Goal: Task Accomplishment & Management: Complete application form

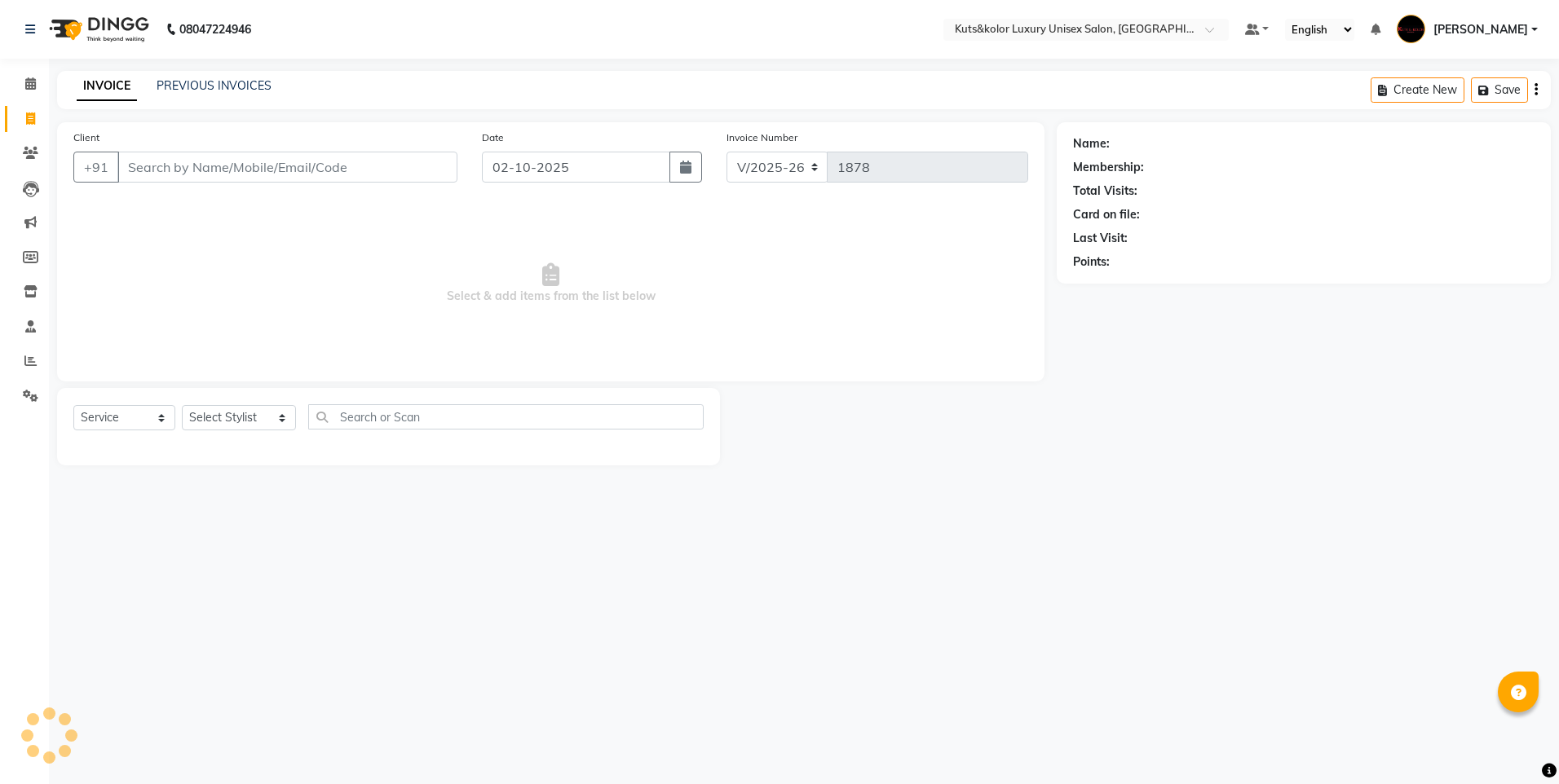
select select "7374"
select select "service"
type input "2235511102"
click at [414, 173] on span "Add Client" at bounding box center [416, 167] width 64 height 16
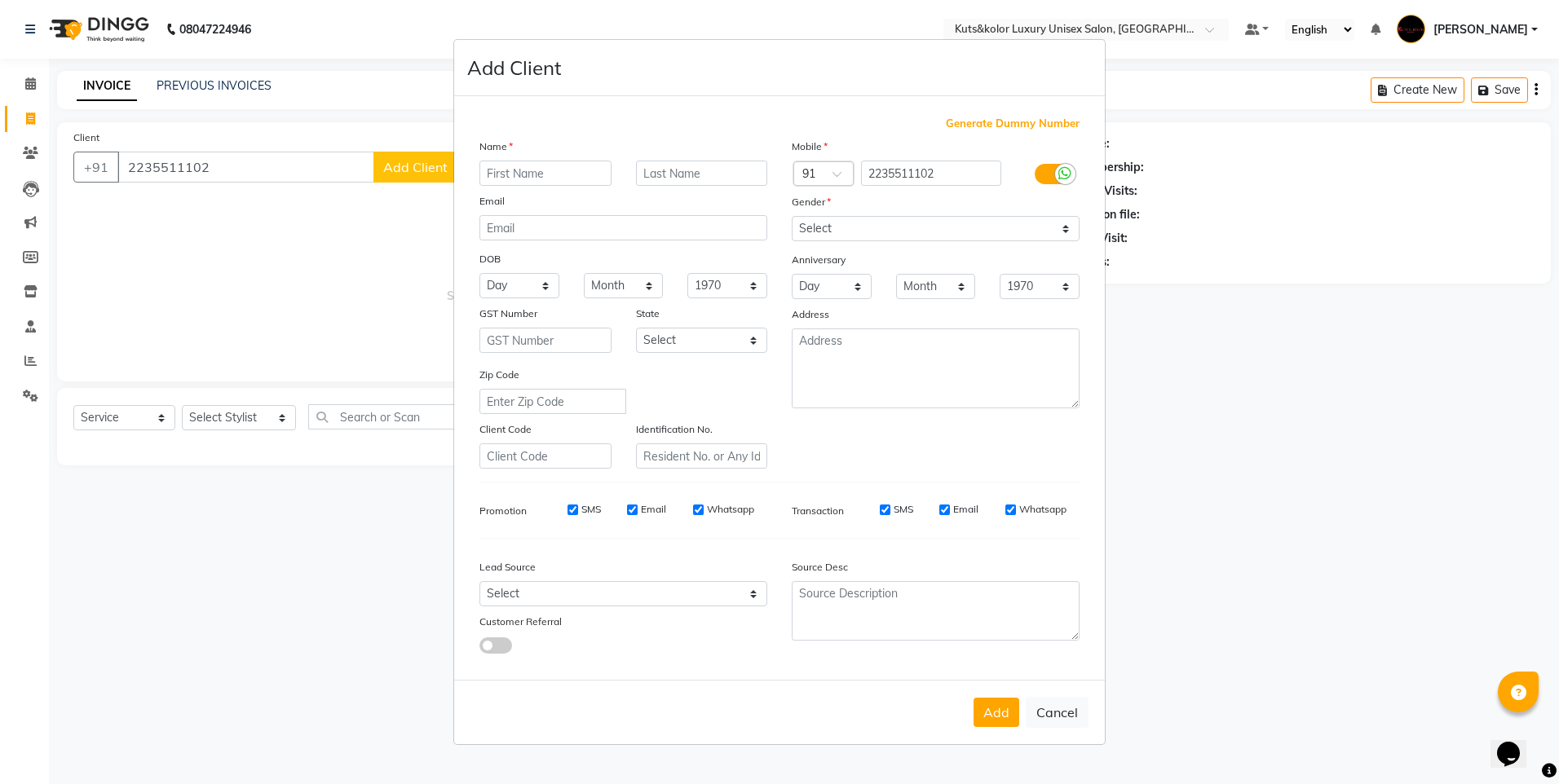
click at [504, 171] on input "text" at bounding box center [546, 173] width 132 height 25
click at [513, 166] on input "text" at bounding box center [546, 173] width 132 height 25
type input "Aarsh"
click at [242, 167] on ngb-modal-window "Add Client Generate Dummy Number Name Aarsh Email DOB Day 01 02 03 04 05 06 07 …" at bounding box center [779, 392] width 1559 height 784
click at [213, 160] on ngb-modal-window "Add Client Generate Dummy Number Name Aarsh Email DOB Day 01 02 03 04 05 06 07 …" at bounding box center [779, 392] width 1559 height 784
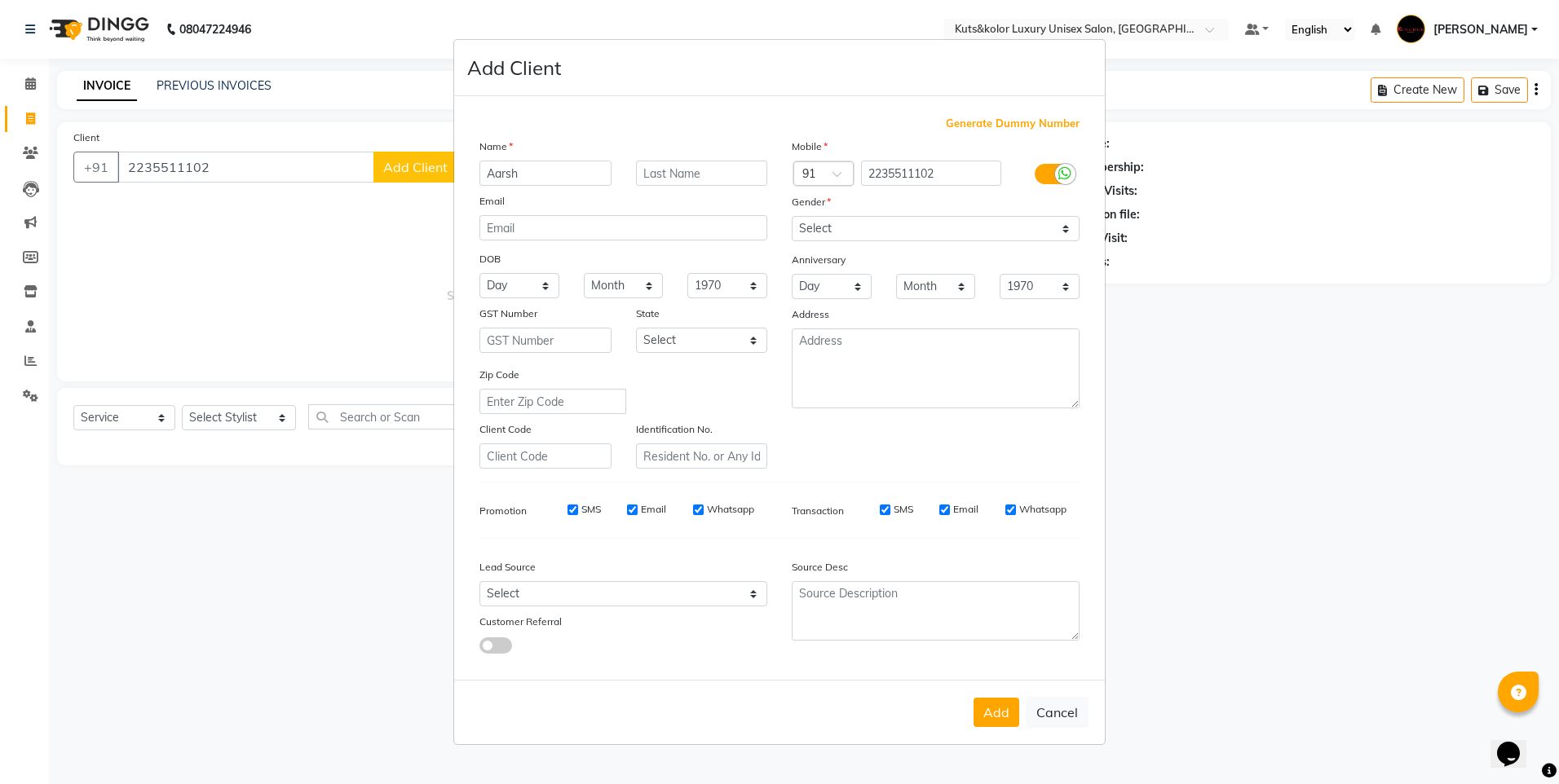
click at [213, 159] on ngb-modal-window "Add Client Generate Dummy Number Name Aarsh Email DOB Day 01 02 03 04 05 06 07 …" at bounding box center [779, 392] width 1559 height 784
click at [1047, 703] on button "Cancel" at bounding box center [1057, 712] width 62 height 31
select select
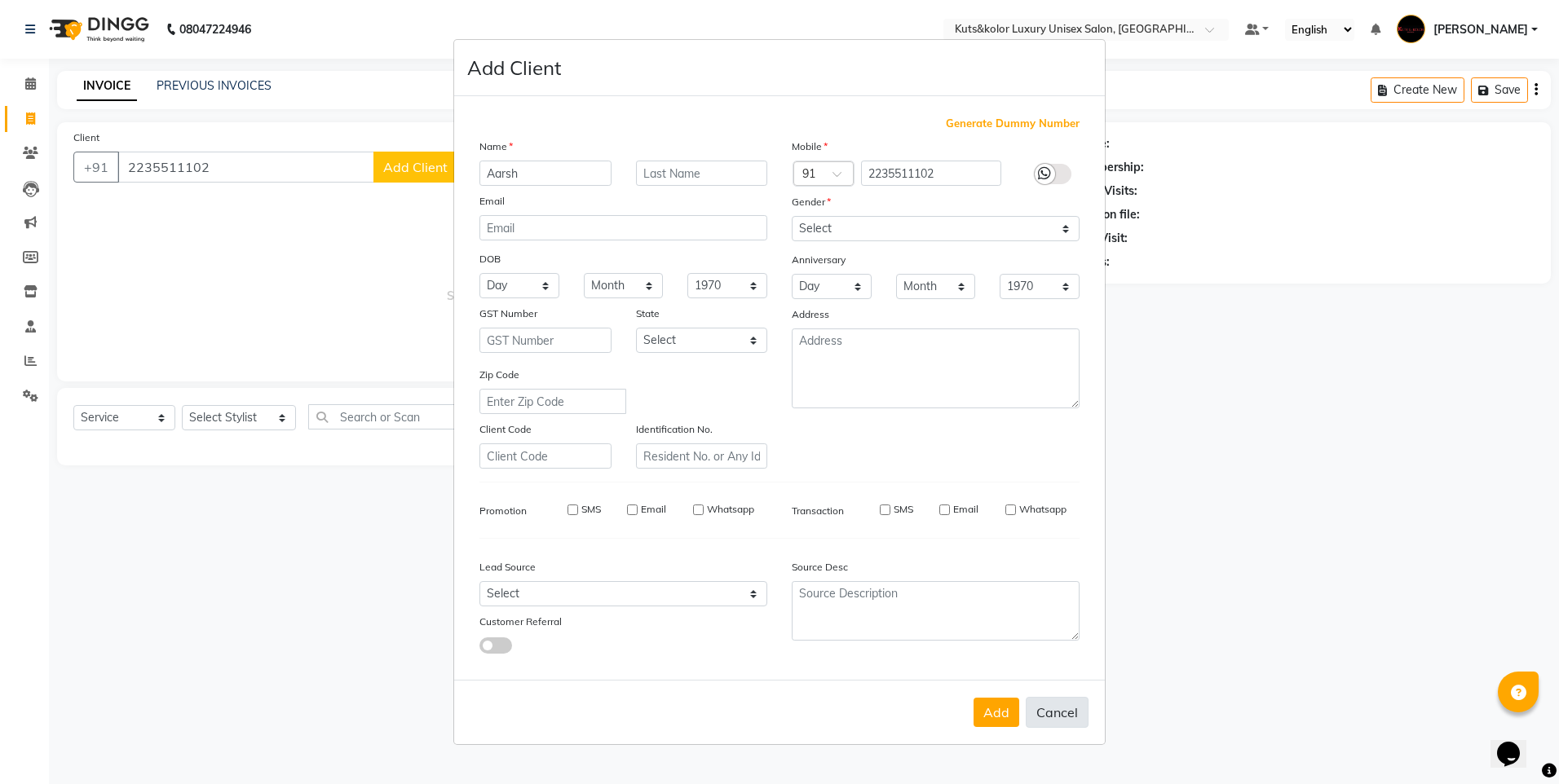
select select
checkbox input "false"
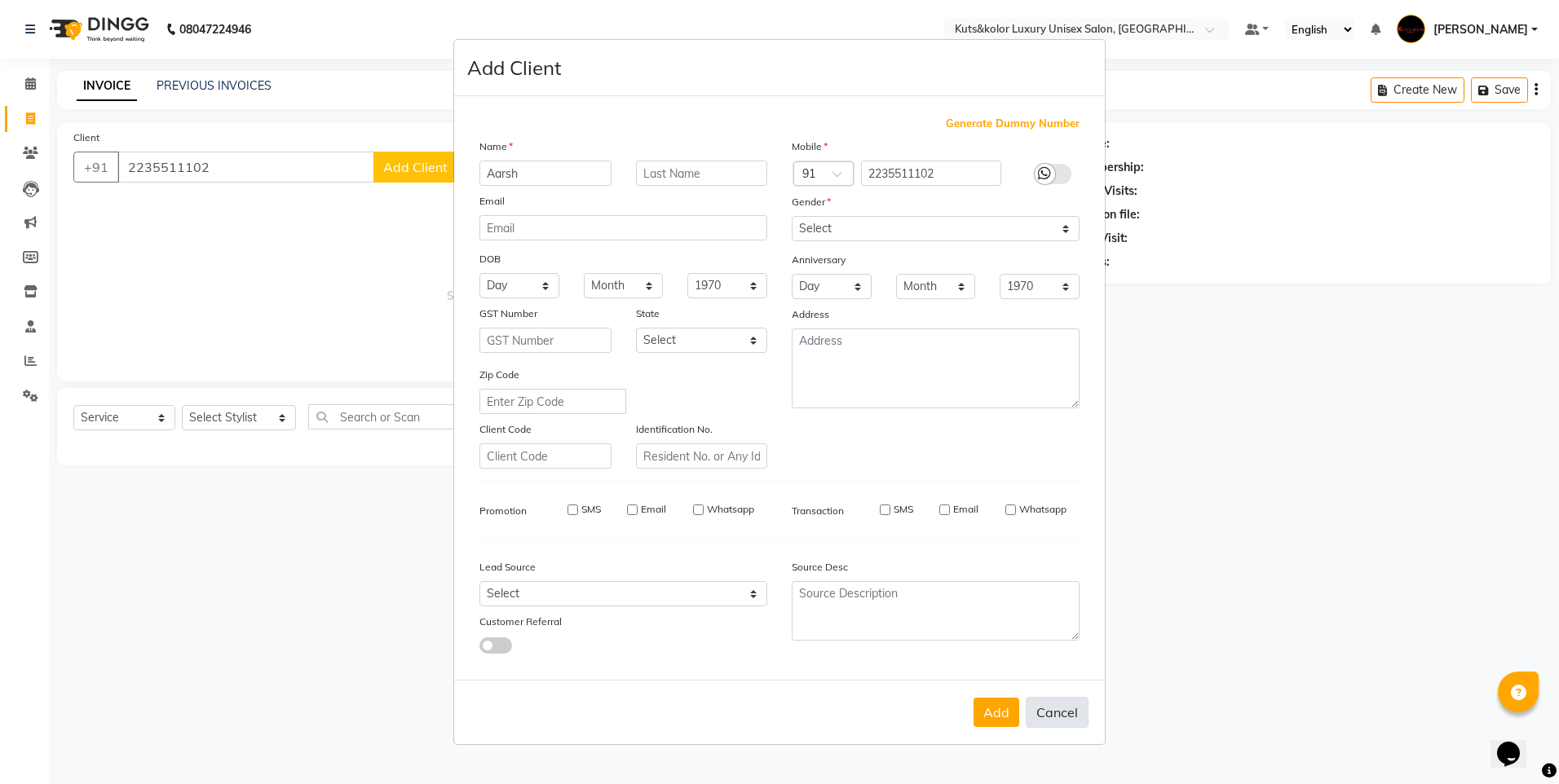
checkbox input "false"
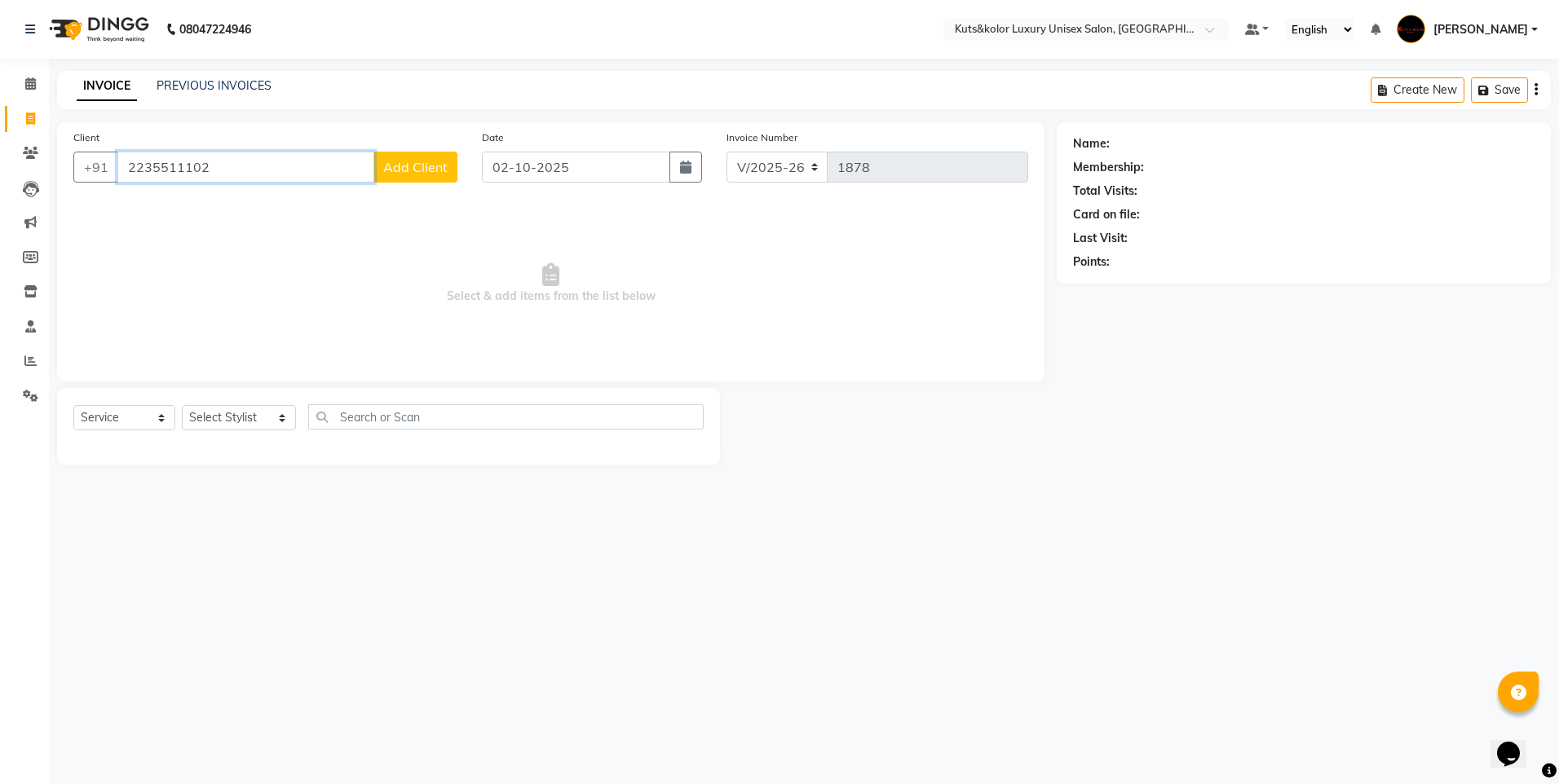
click at [313, 162] on input "2235511102" at bounding box center [246, 167] width 257 height 31
click at [255, 183] on div "Client [PHONE_NUMBER] Add Client" at bounding box center [265, 161] width 409 height 67
click at [298, 167] on input "2235511102" at bounding box center [246, 167] width 257 height 31
type input "2"
type input "9009804970"
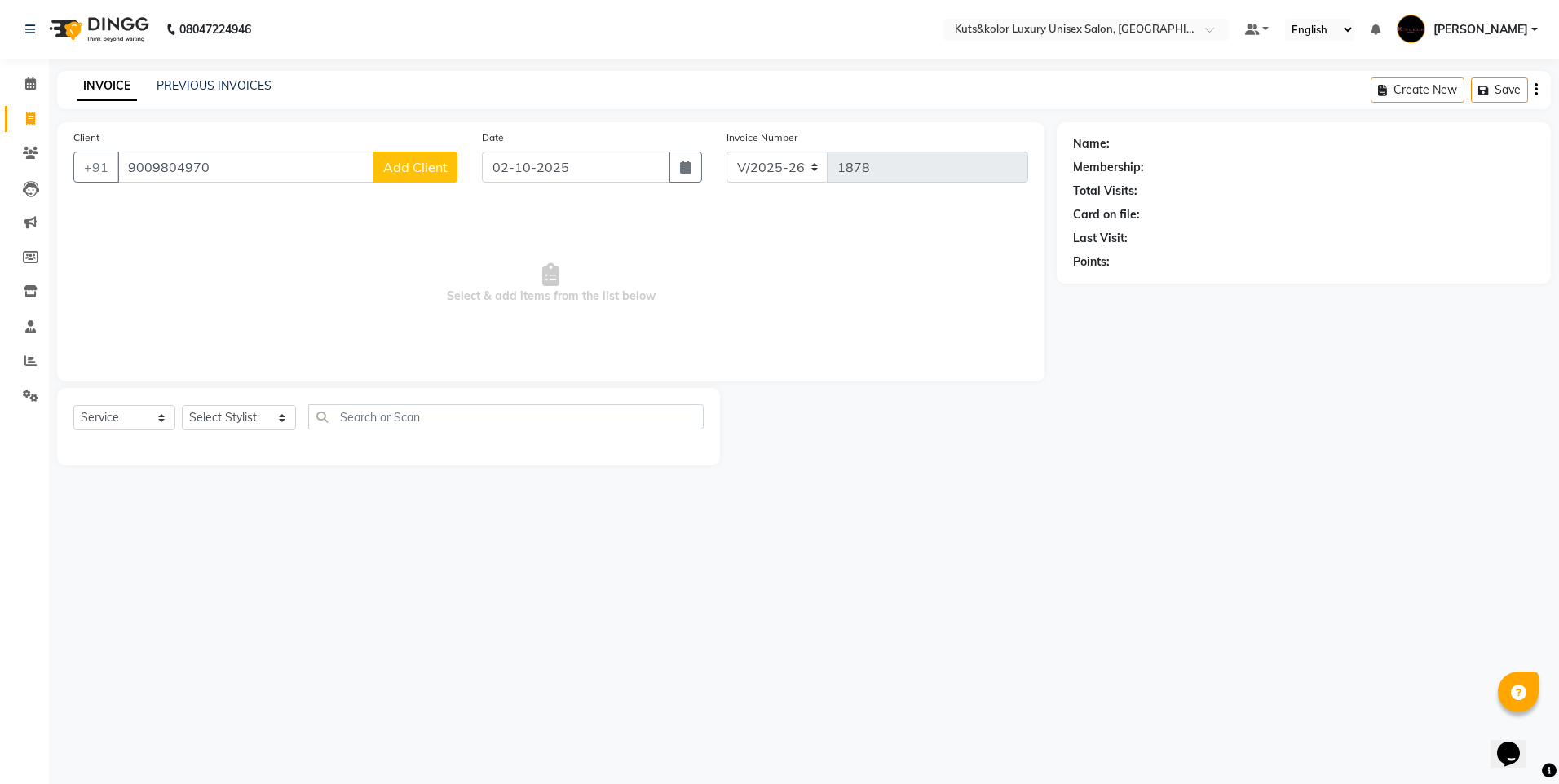
click at [416, 173] on span "Add Client" at bounding box center [416, 167] width 64 height 16
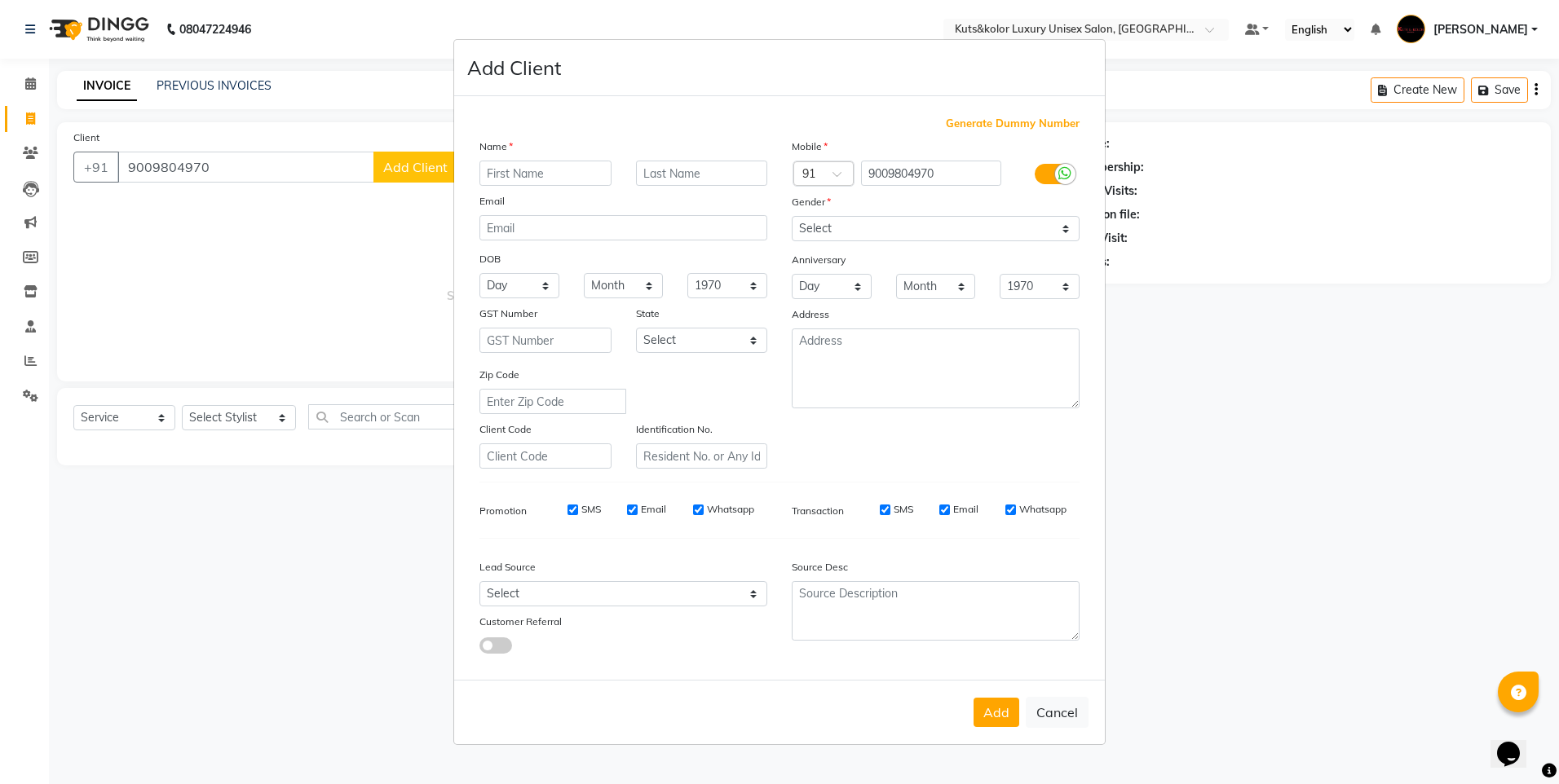
click at [515, 176] on input "text" at bounding box center [546, 173] width 132 height 25
type input "Aarsh"
click at [1066, 225] on select "Select [DEMOGRAPHIC_DATA] [DEMOGRAPHIC_DATA] Other Prefer Not To Say" at bounding box center [936, 228] width 288 height 25
select select "[DEMOGRAPHIC_DATA]"
click at [792, 216] on select "Select [DEMOGRAPHIC_DATA] [DEMOGRAPHIC_DATA] Other Prefer Not To Say" at bounding box center [936, 228] width 288 height 25
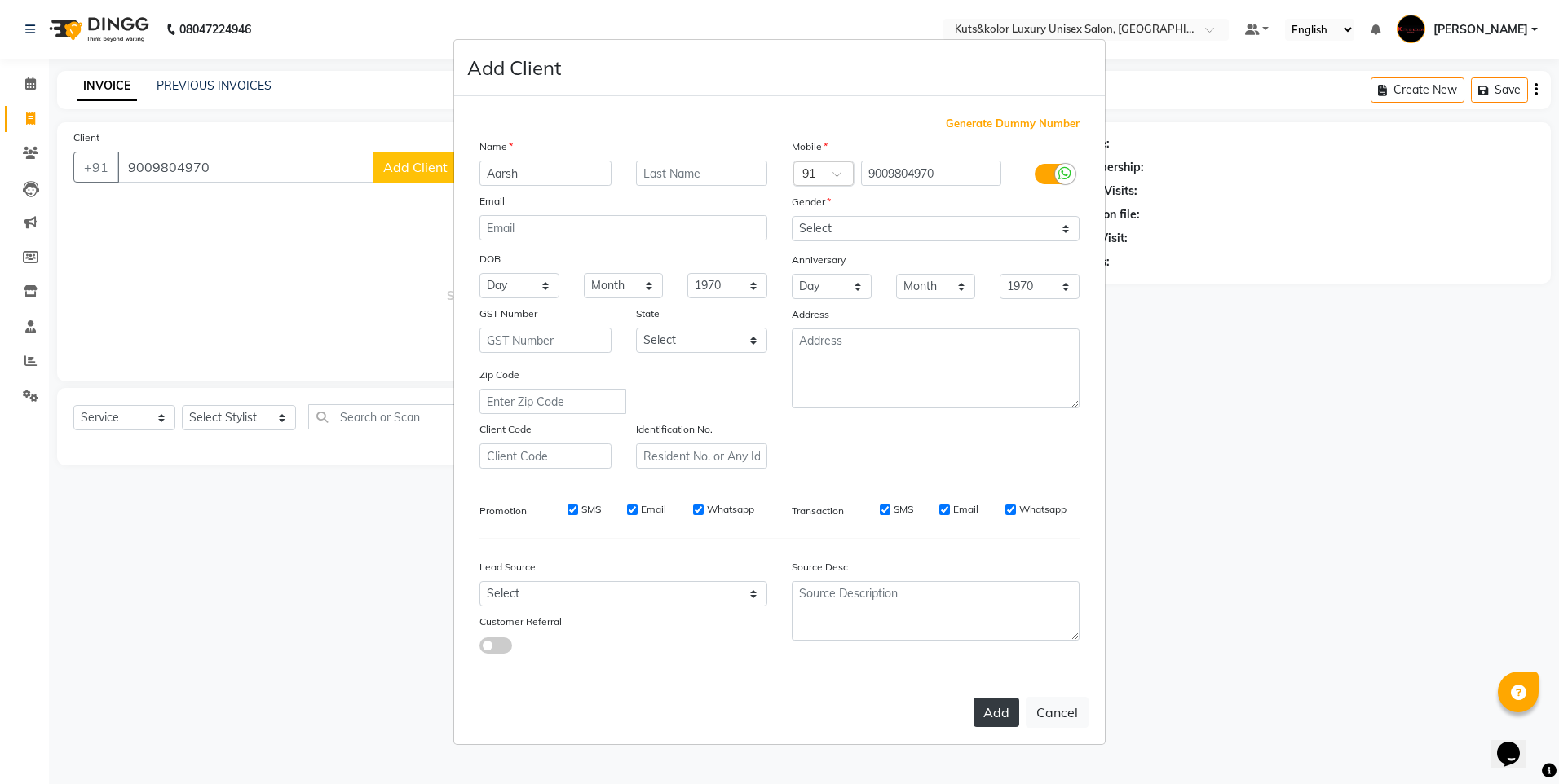
click at [1006, 717] on button "Add" at bounding box center [996, 712] width 46 height 29
select select
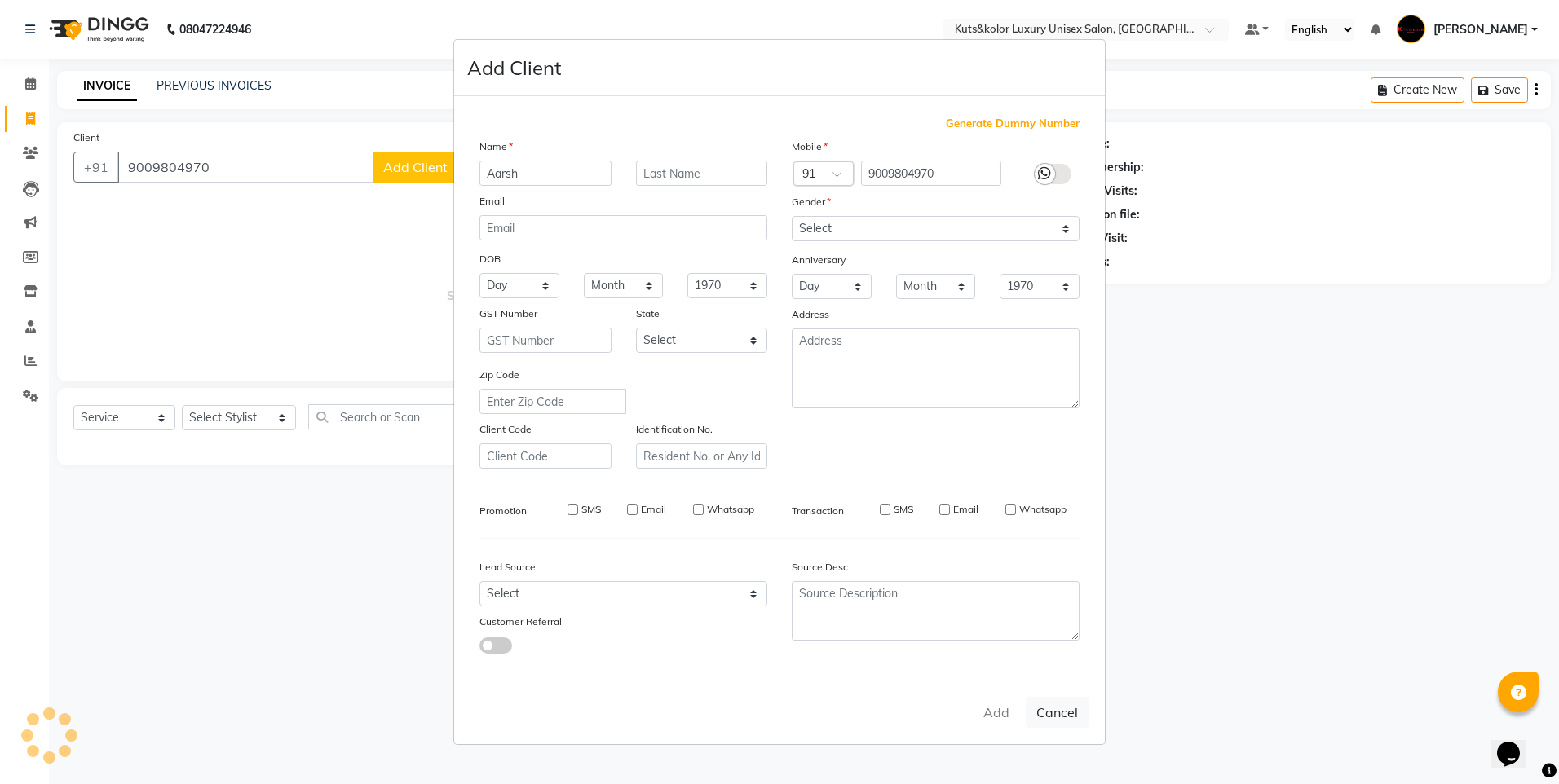
select select
checkbox input "false"
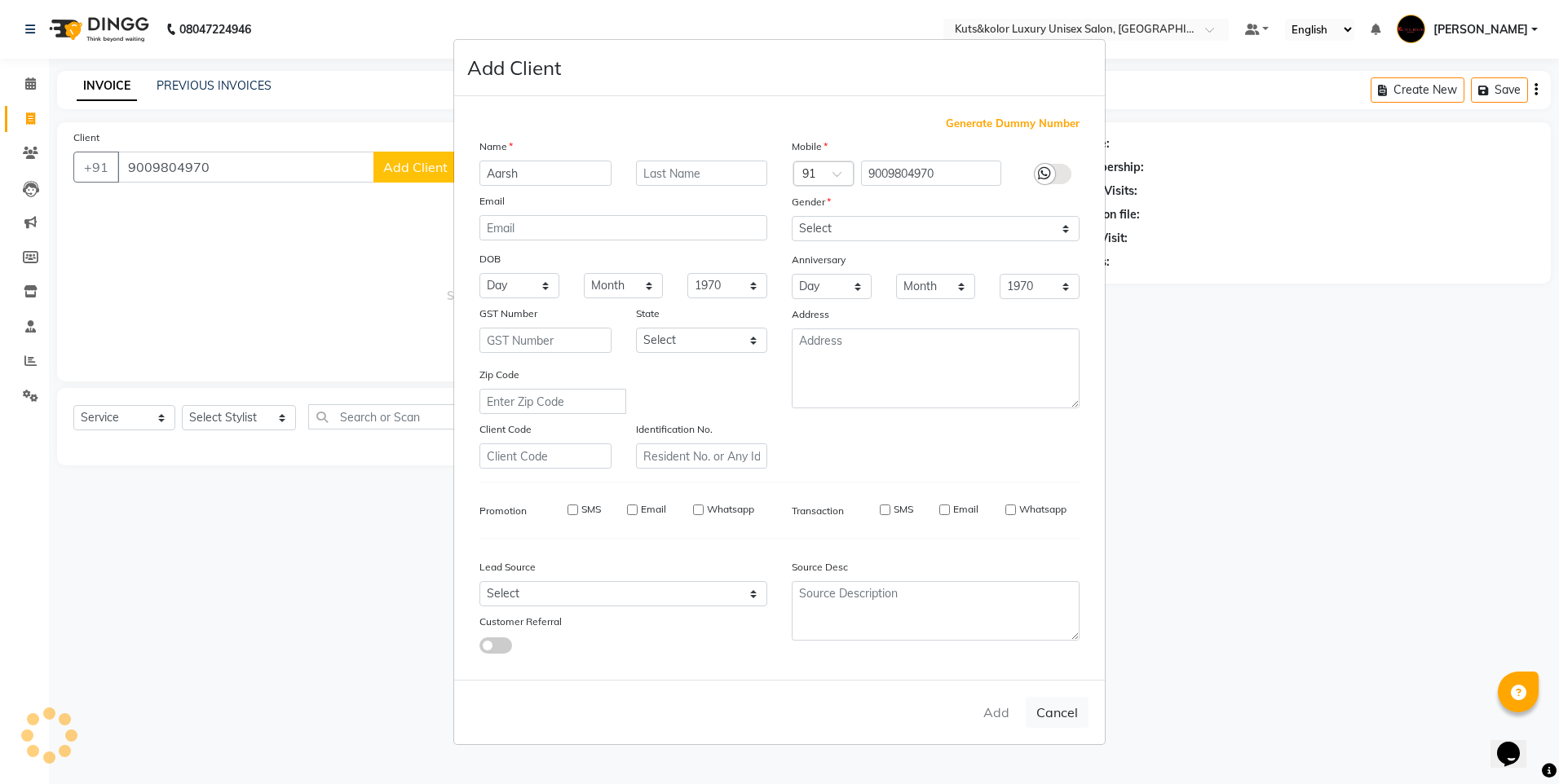
checkbox input "false"
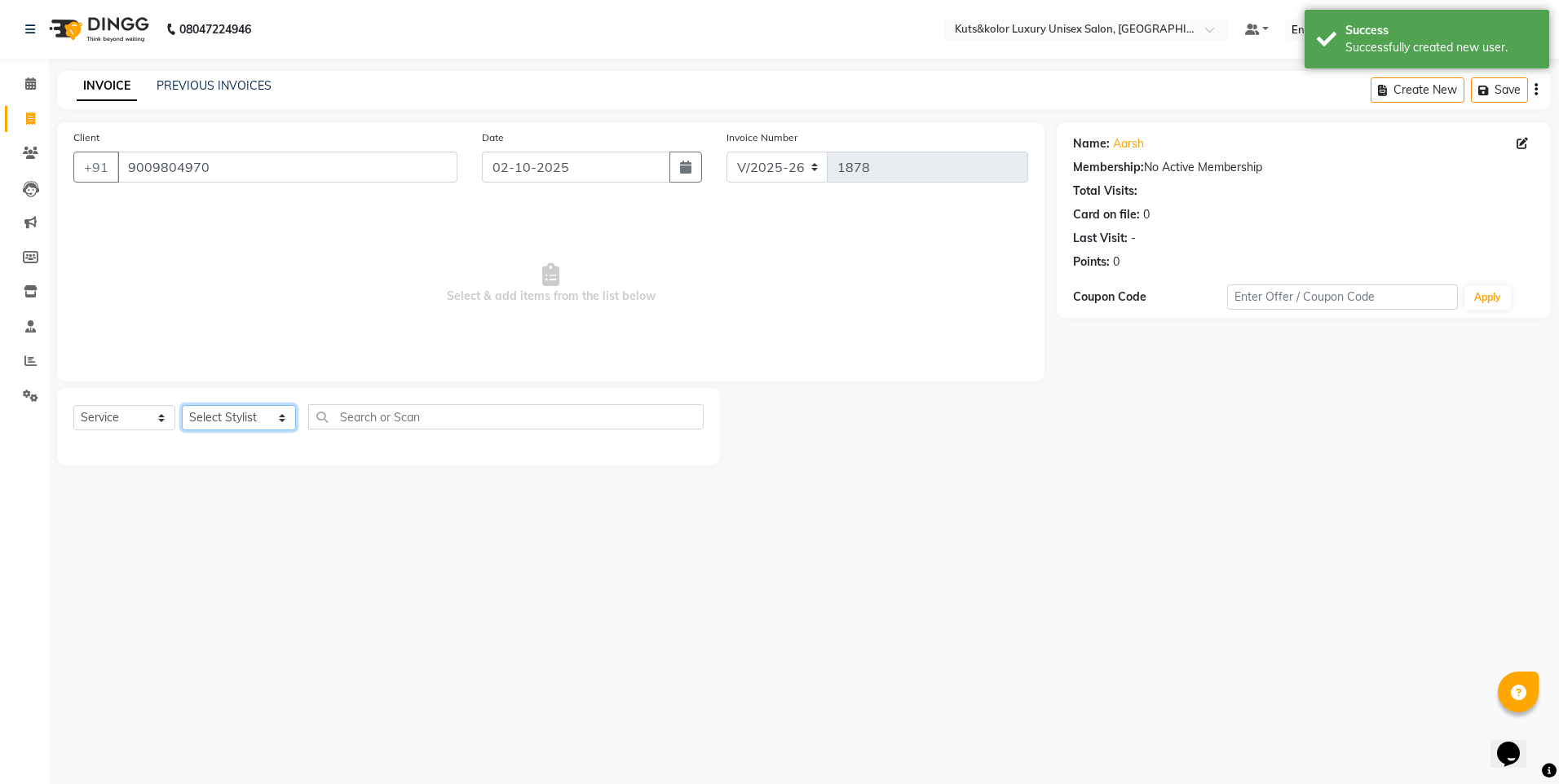
click at [279, 421] on select "Select Stylist aman [PERSON_NAME] beautiction [PERSON_NAME] Jyoti - Btn [PERSON…" at bounding box center [239, 417] width 115 height 25
select select "64396"
click at [182, 405] on select "Select Stylist aman [PERSON_NAME] beautiction [PERSON_NAME] Jyoti - Btn [PERSON…" at bounding box center [239, 417] width 115 height 25
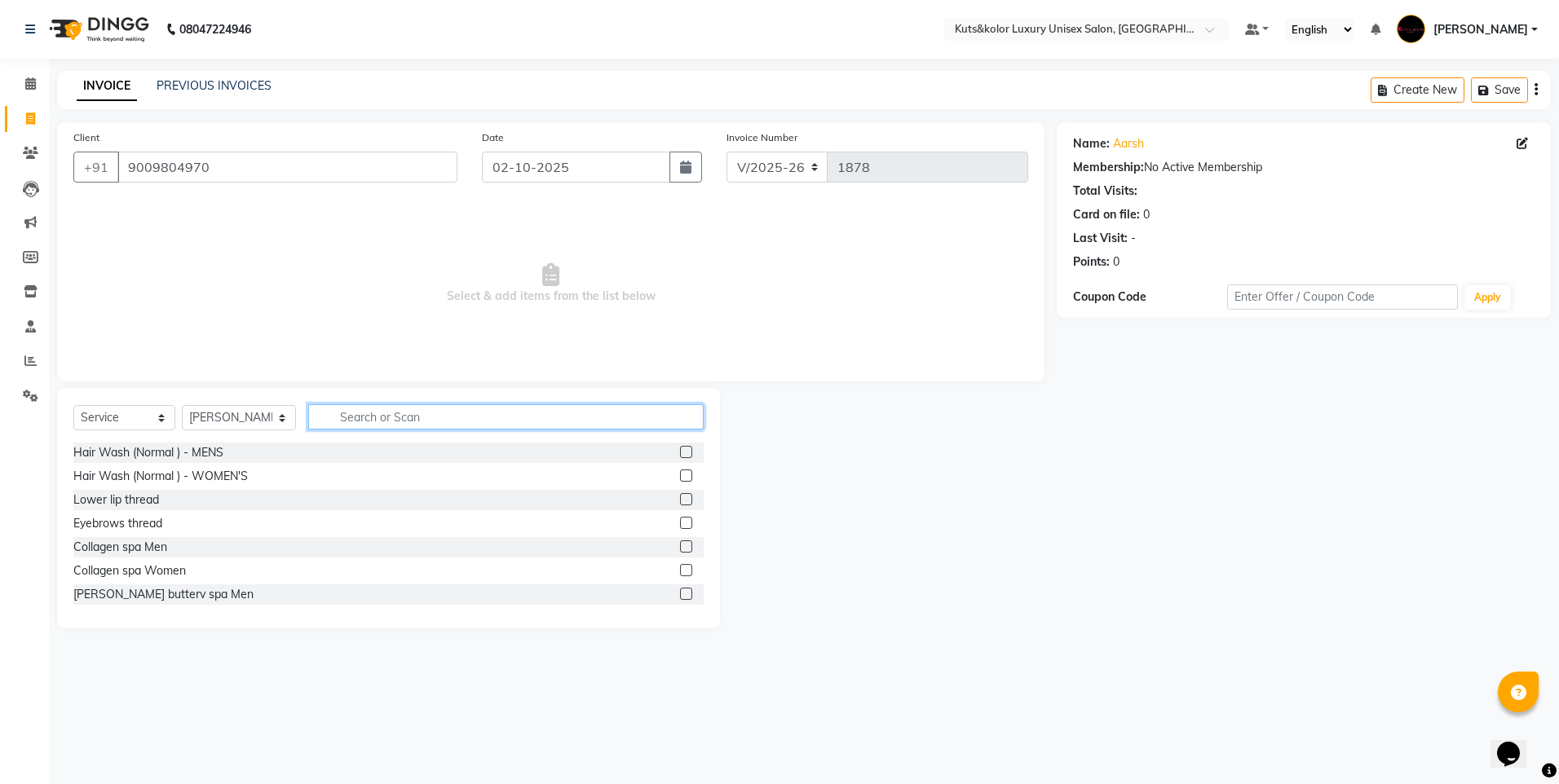
click at [420, 404] on input "text" at bounding box center [506, 416] width 396 height 25
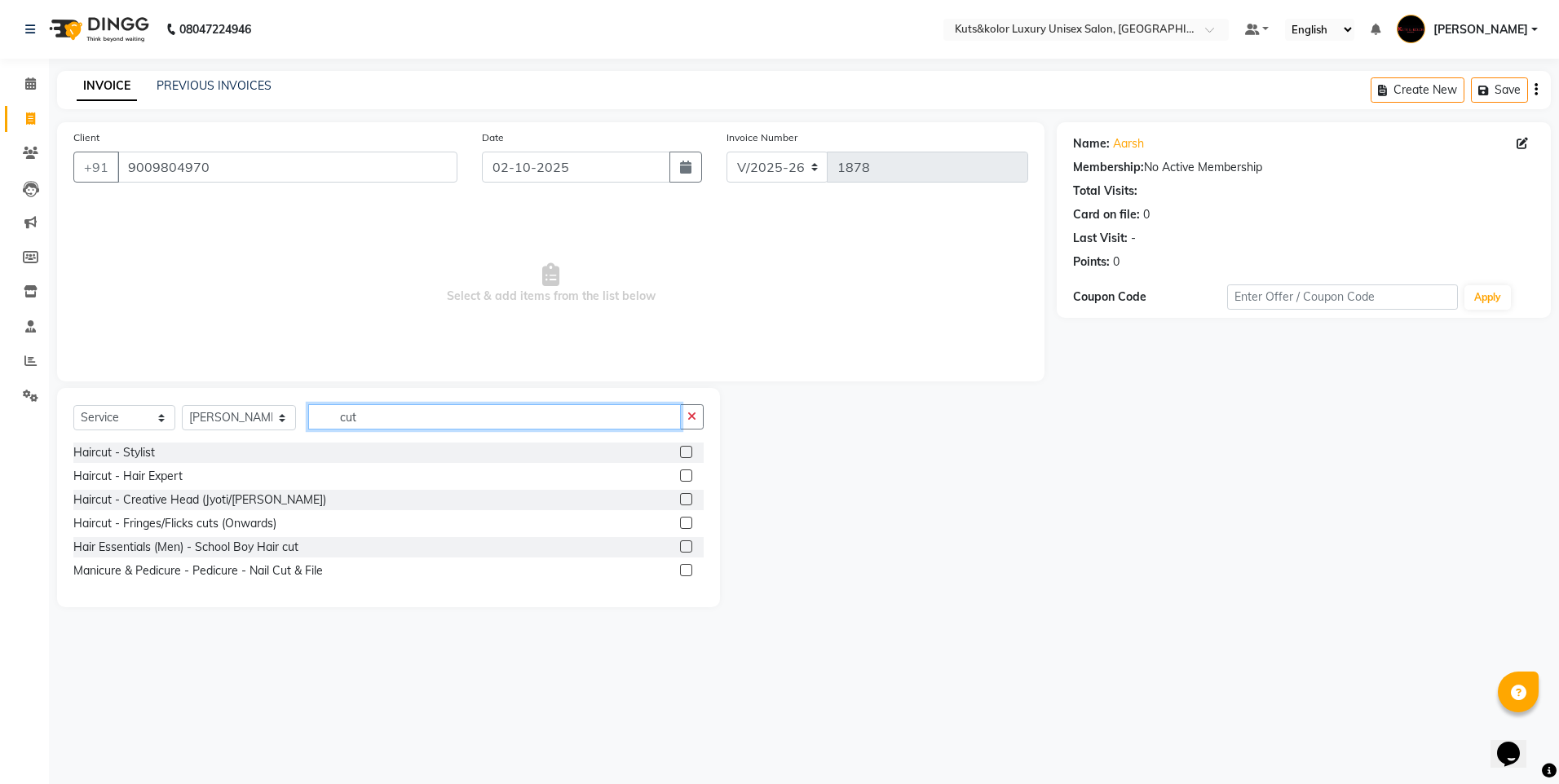
type input "cut"
click at [680, 450] on label at bounding box center [686, 452] width 12 height 12
click at [680, 450] on input "checkbox" at bounding box center [685, 453] width 10 height 10
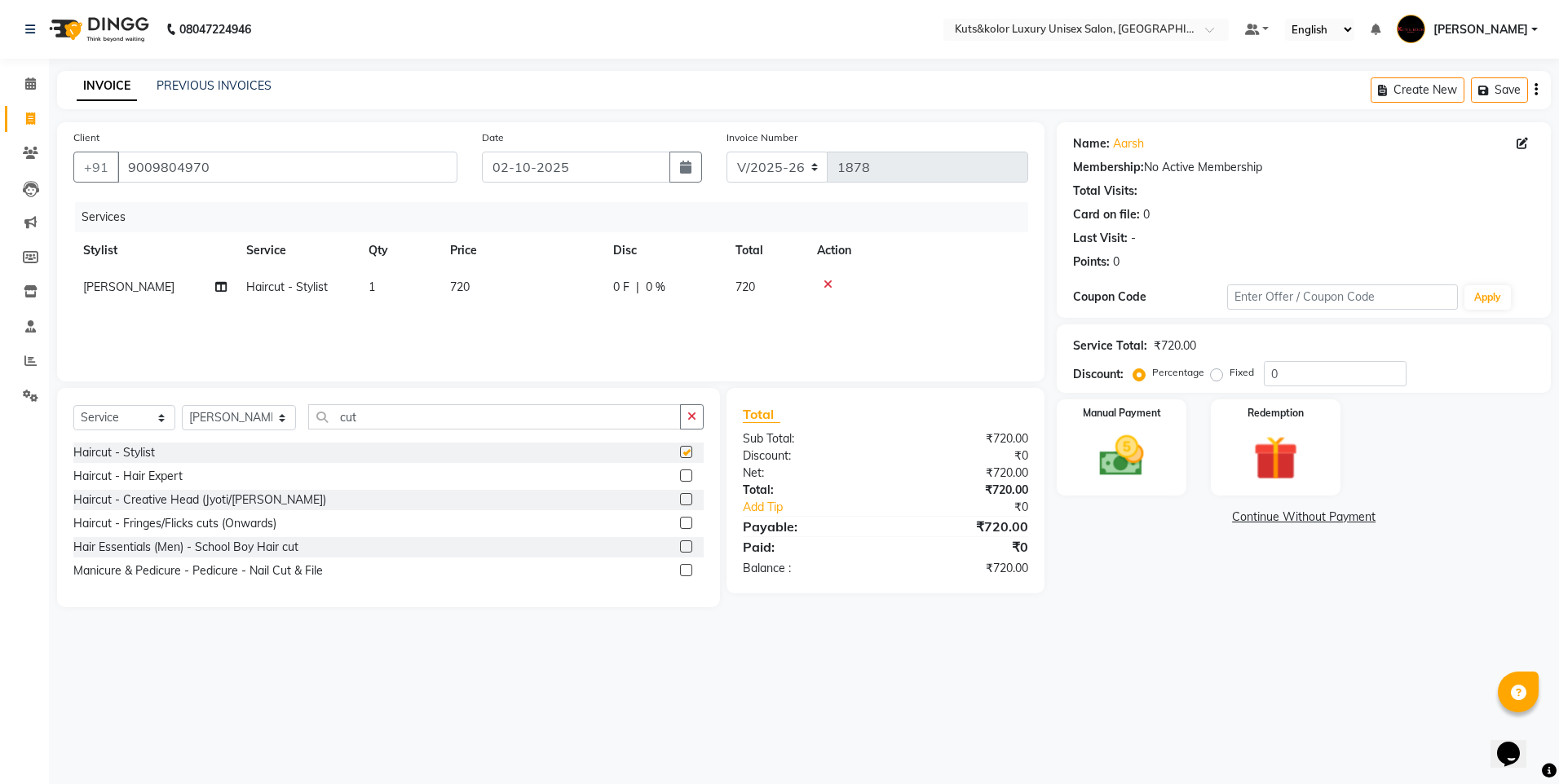
checkbox input "false"
click at [513, 290] on td "720" at bounding box center [521, 287] width 163 height 36
select select "64396"
click at [567, 301] on input "720" at bounding box center [598, 291] width 143 height 25
type input "7"
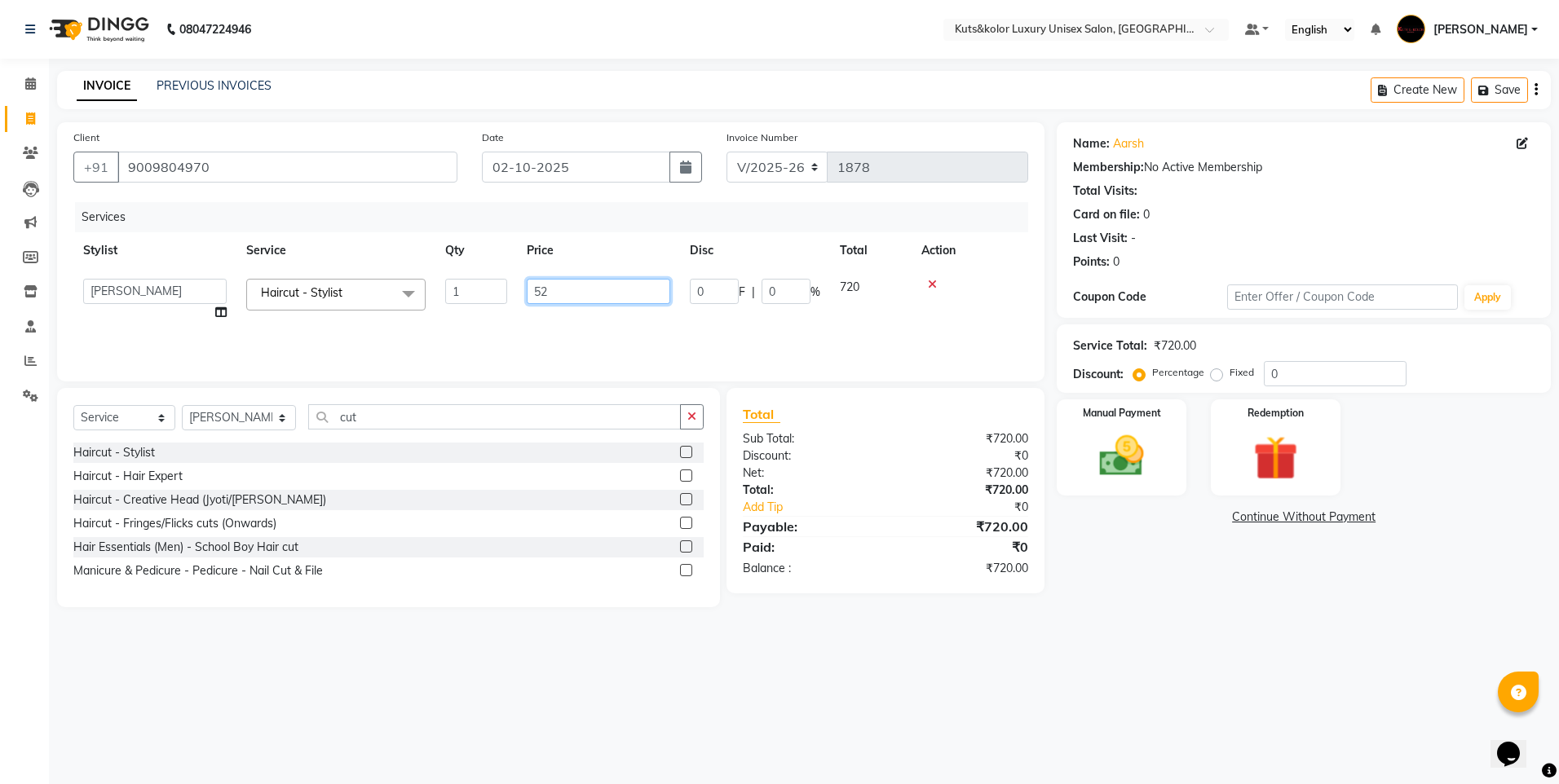
type input "525"
click at [1063, 480] on div "Manual Payment" at bounding box center [1121, 448] width 134 height 101
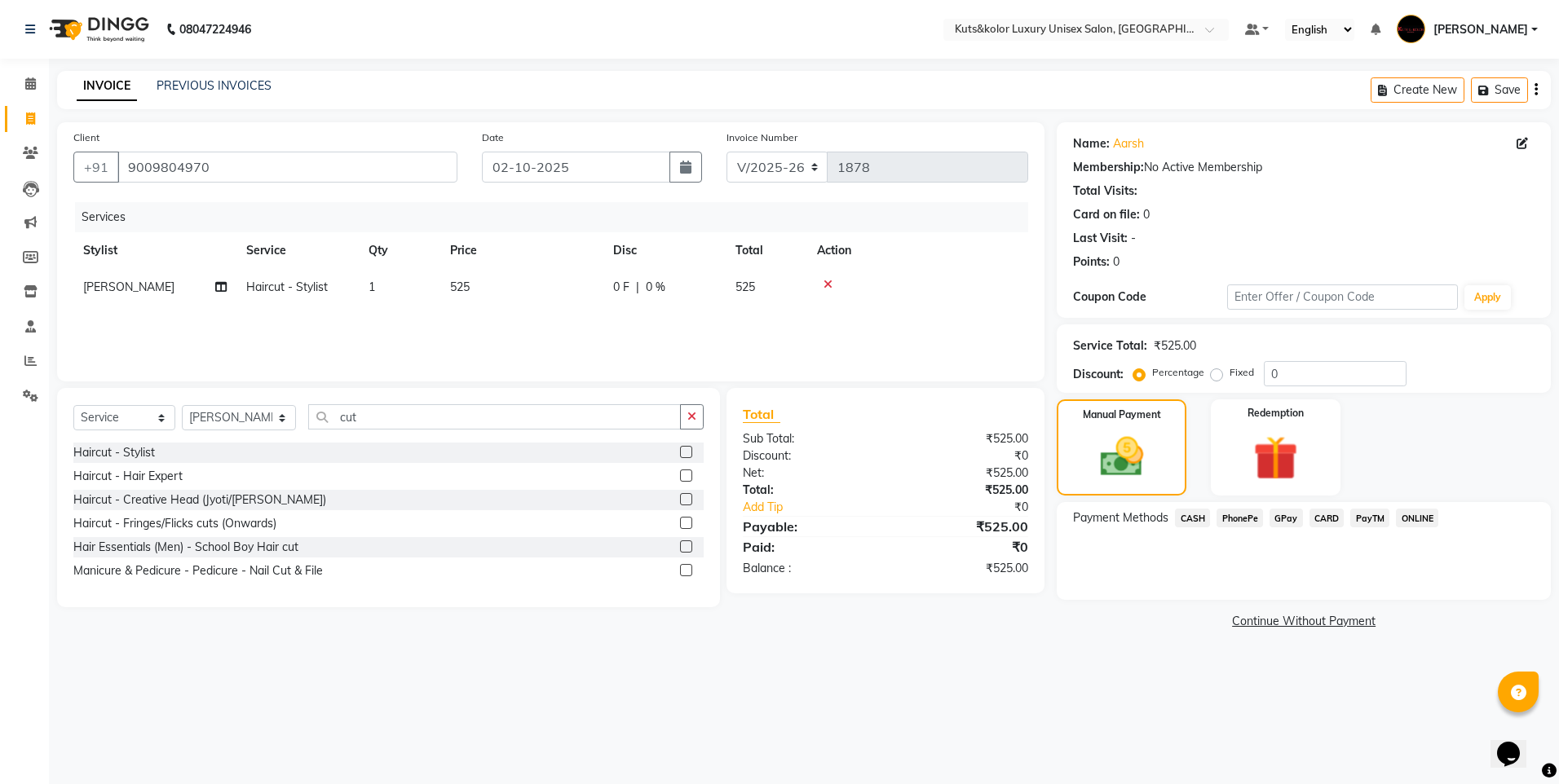
click at [1196, 516] on span "CASH" at bounding box center [1192, 518] width 35 height 19
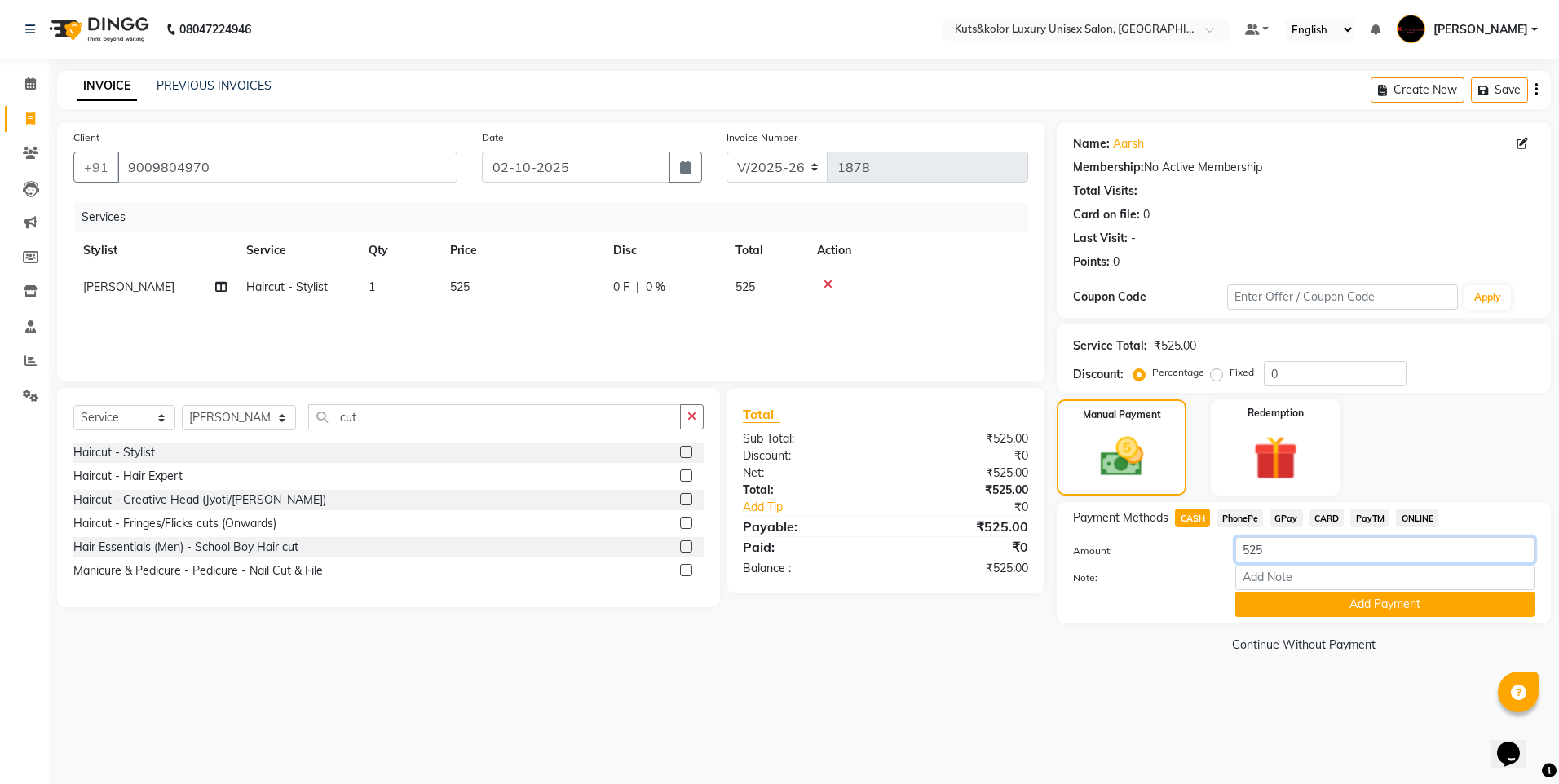
click at [1329, 550] on input "525" at bounding box center [1385, 549] width 299 height 25
type input "500"
click at [1252, 611] on button "Add Payment" at bounding box center [1385, 604] width 299 height 25
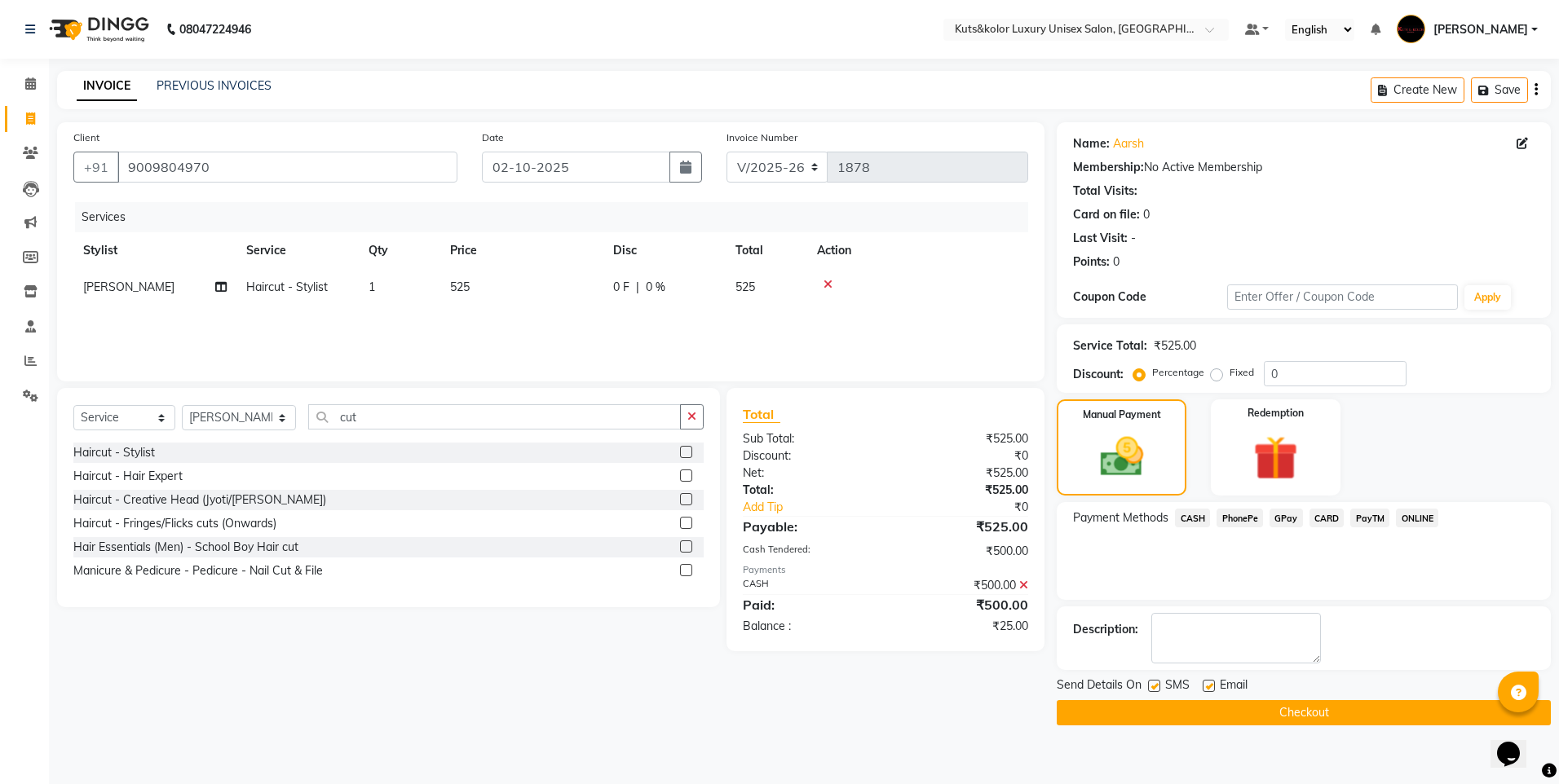
click at [1281, 513] on span "GPay" at bounding box center [1286, 518] width 34 height 19
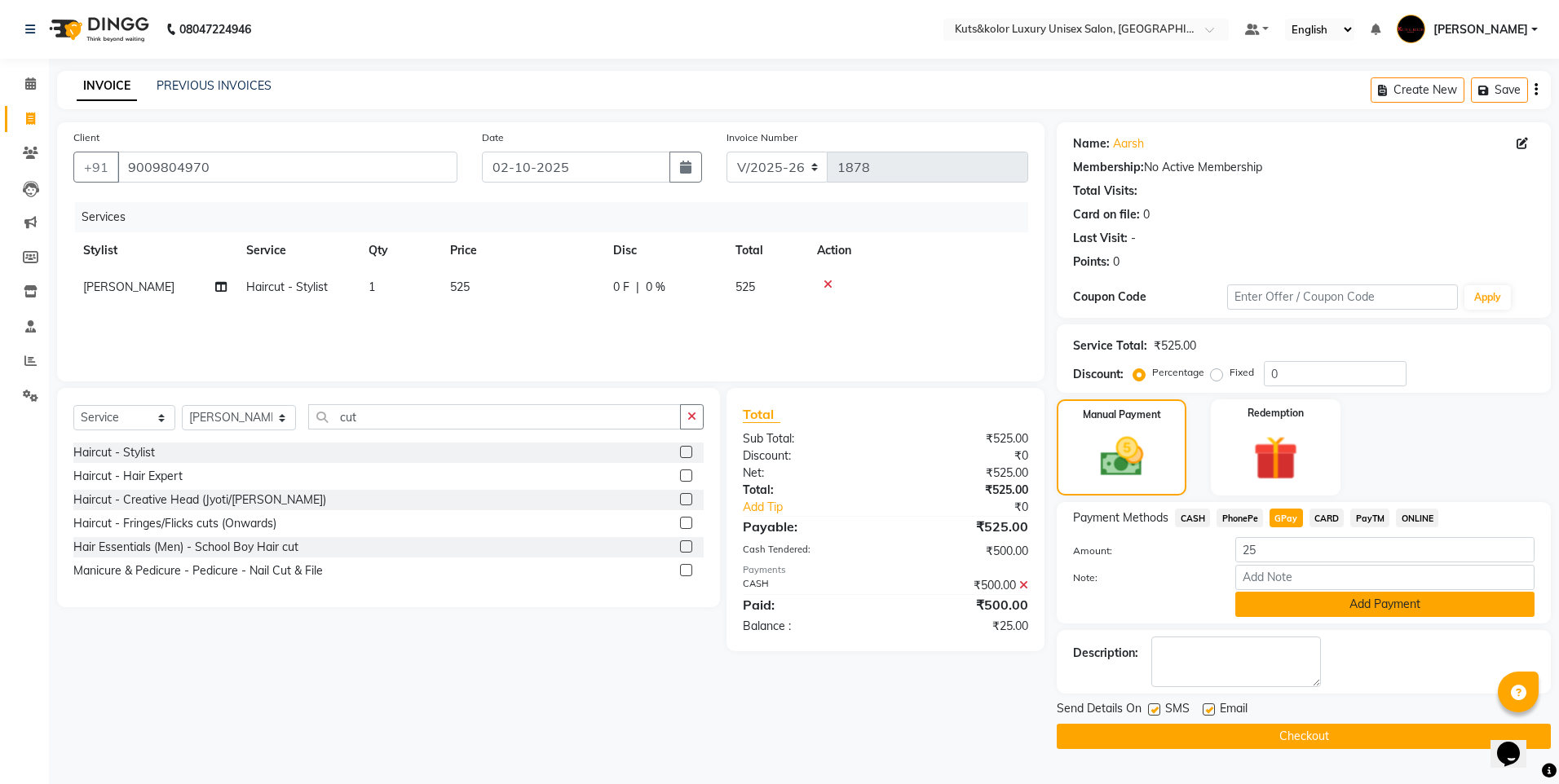
click at [1302, 613] on button "Add Payment" at bounding box center [1385, 604] width 299 height 25
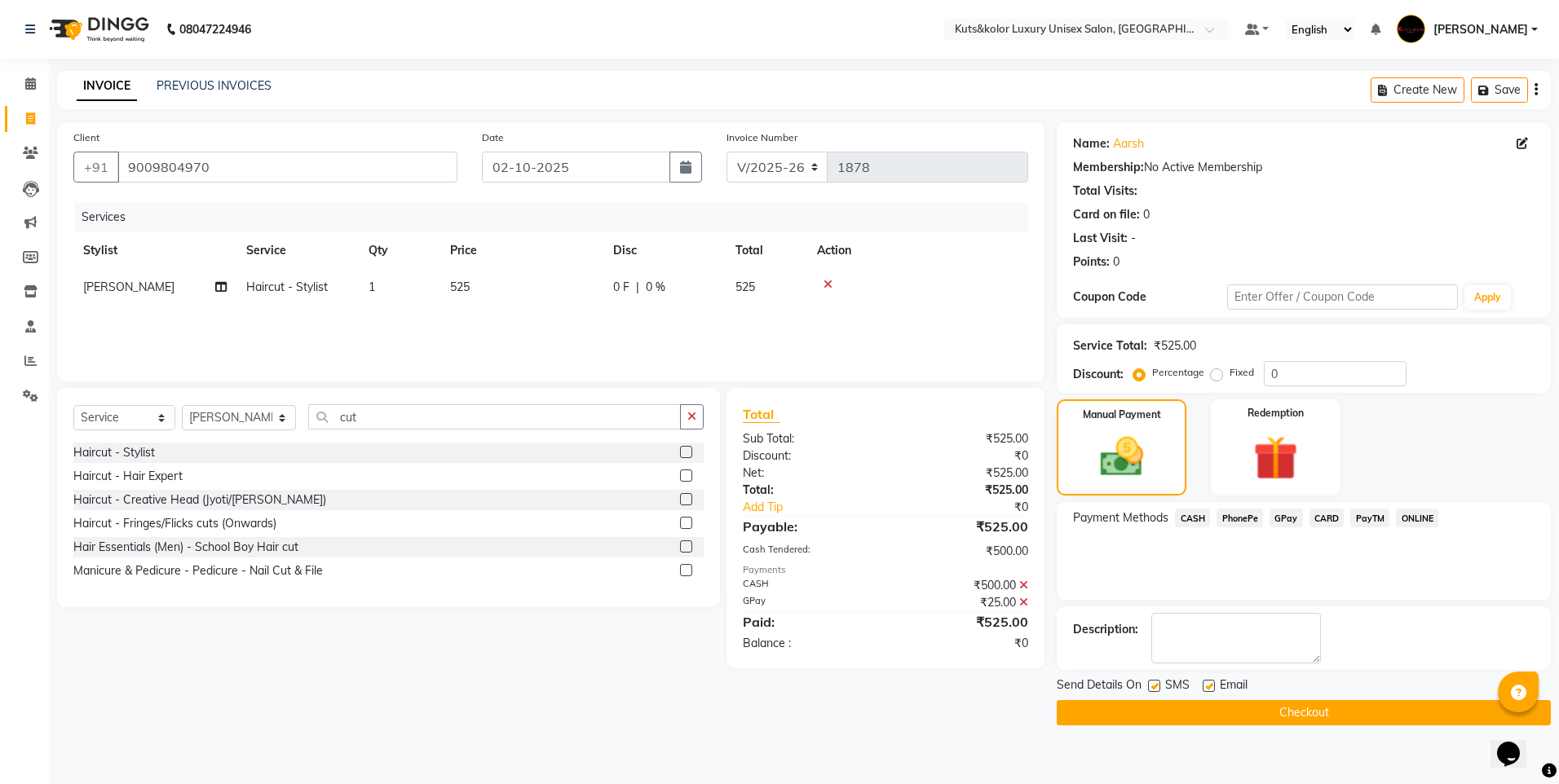
click at [1156, 683] on label at bounding box center [1154, 686] width 12 height 12
click at [1156, 683] on input "checkbox" at bounding box center [1153, 687] width 10 height 10
checkbox input "false"
click at [1155, 707] on button "Checkout" at bounding box center [1303, 712] width 494 height 25
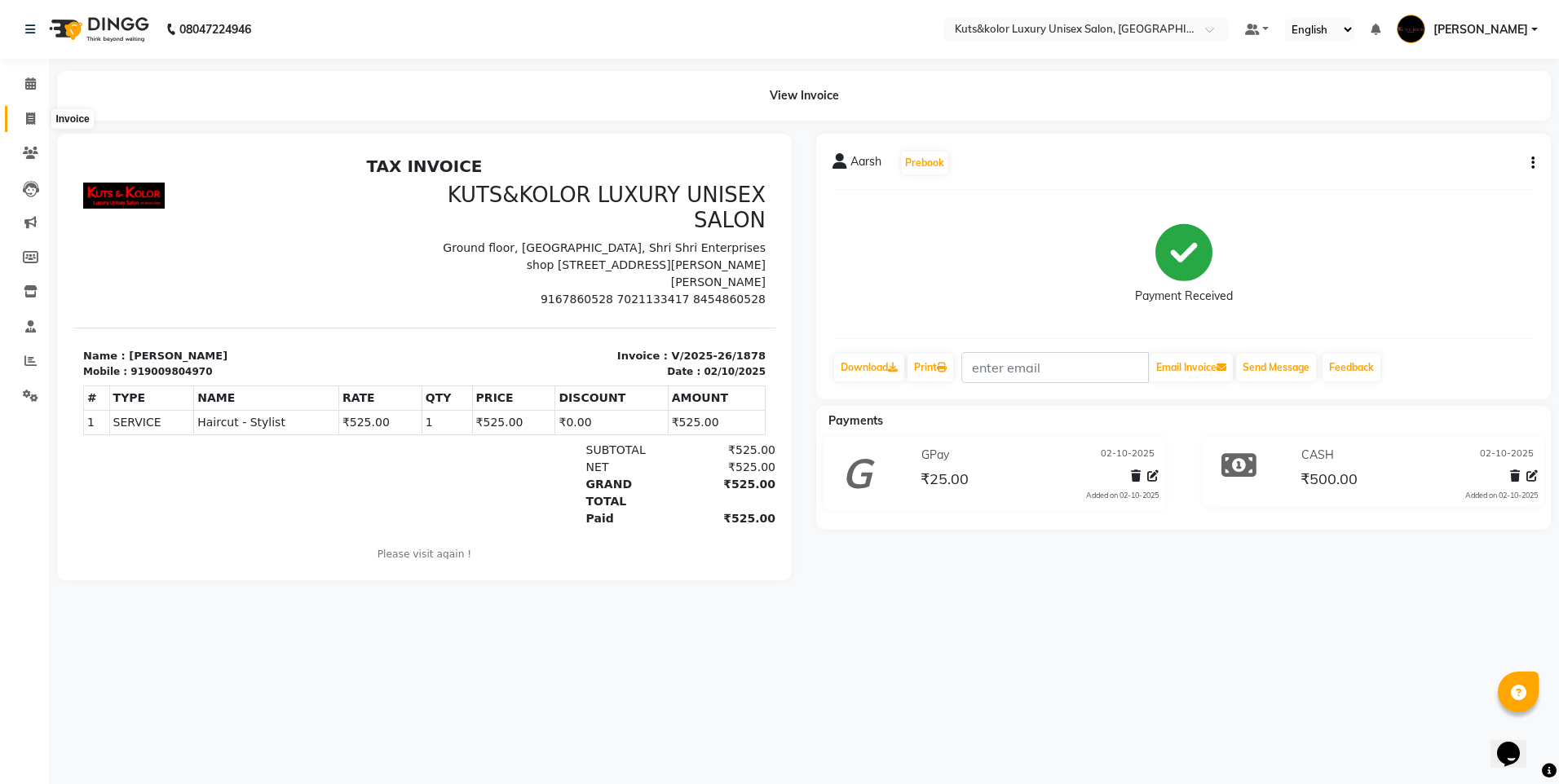
click at [34, 122] on icon at bounding box center [30, 119] width 9 height 12
select select "7374"
select select "service"
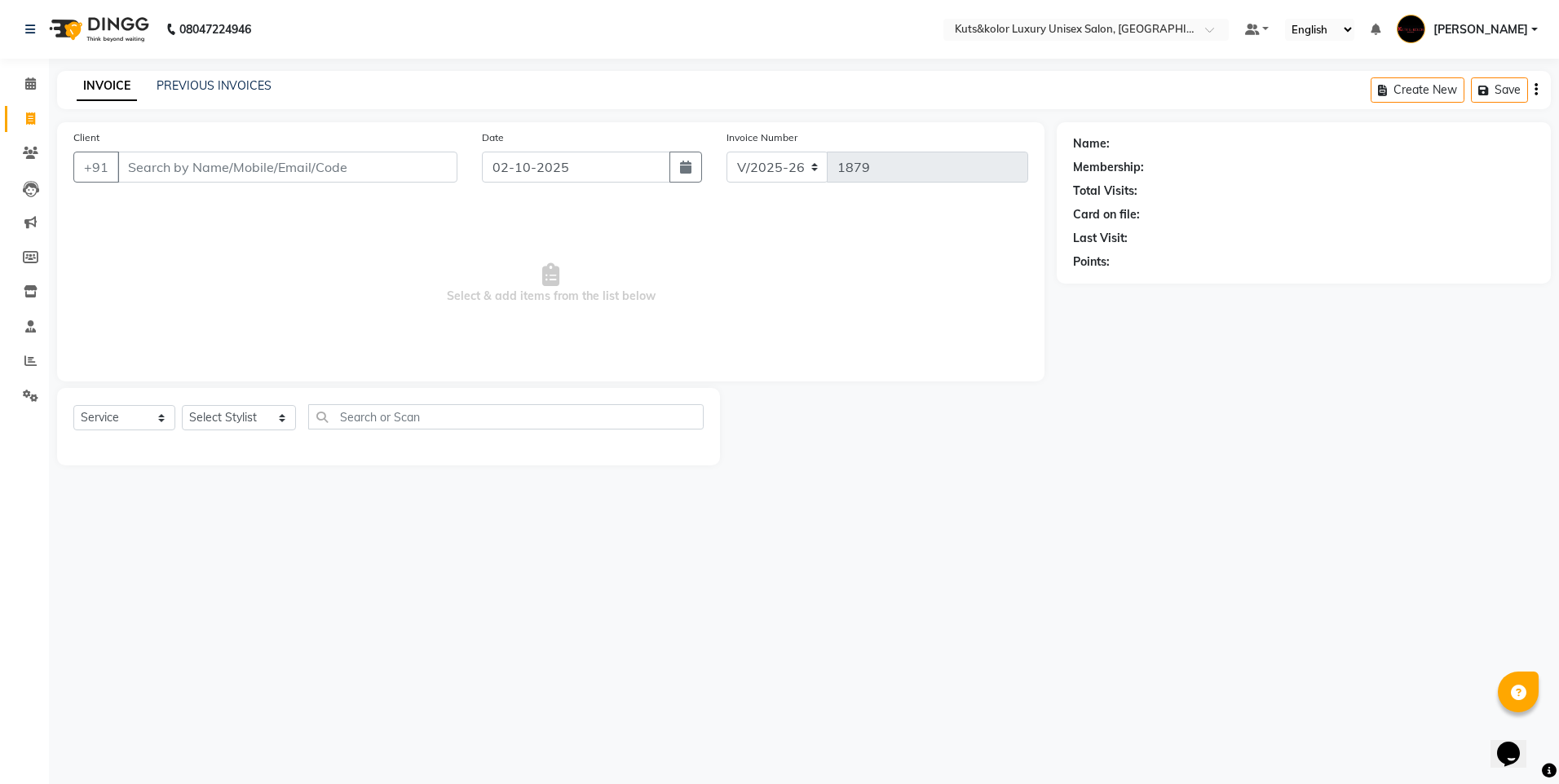
click at [131, 169] on input "Client" at bounding box center [287, 167] width 340 height 31
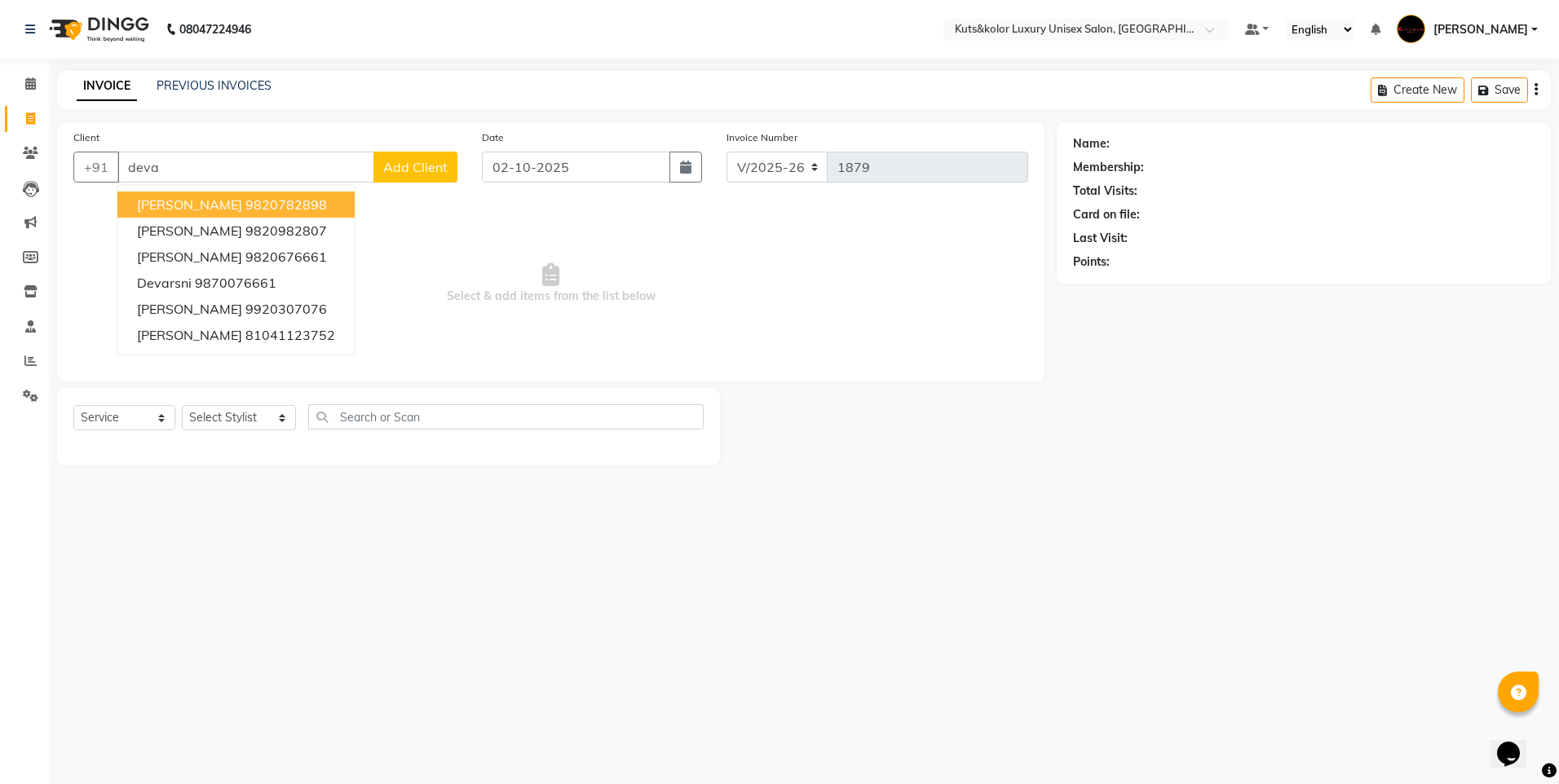
click at [246, 212] on ngb-highlight "9820782898" at bounding box center [286, 204] width 82 height 16
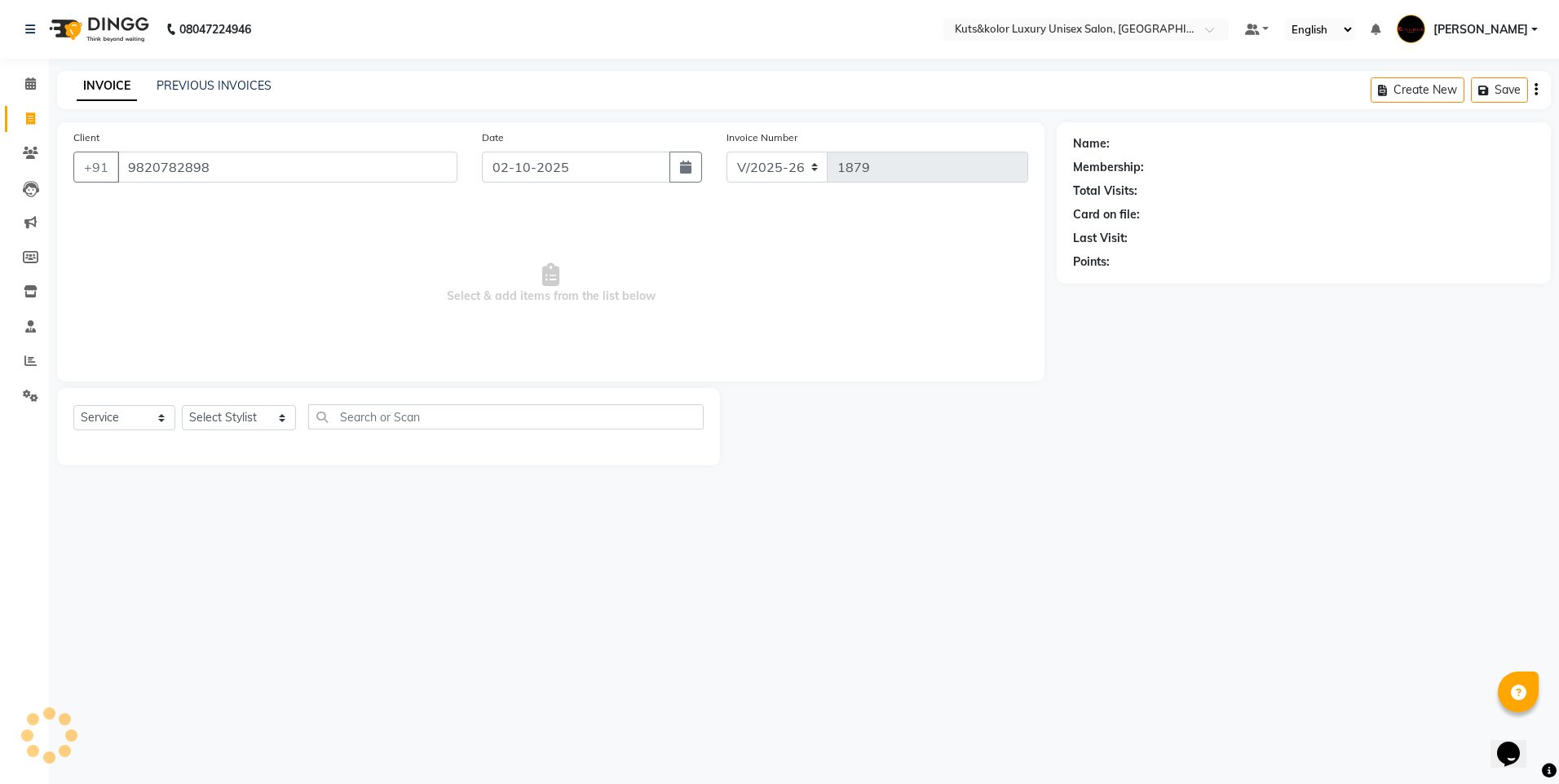
type input "9820782898"
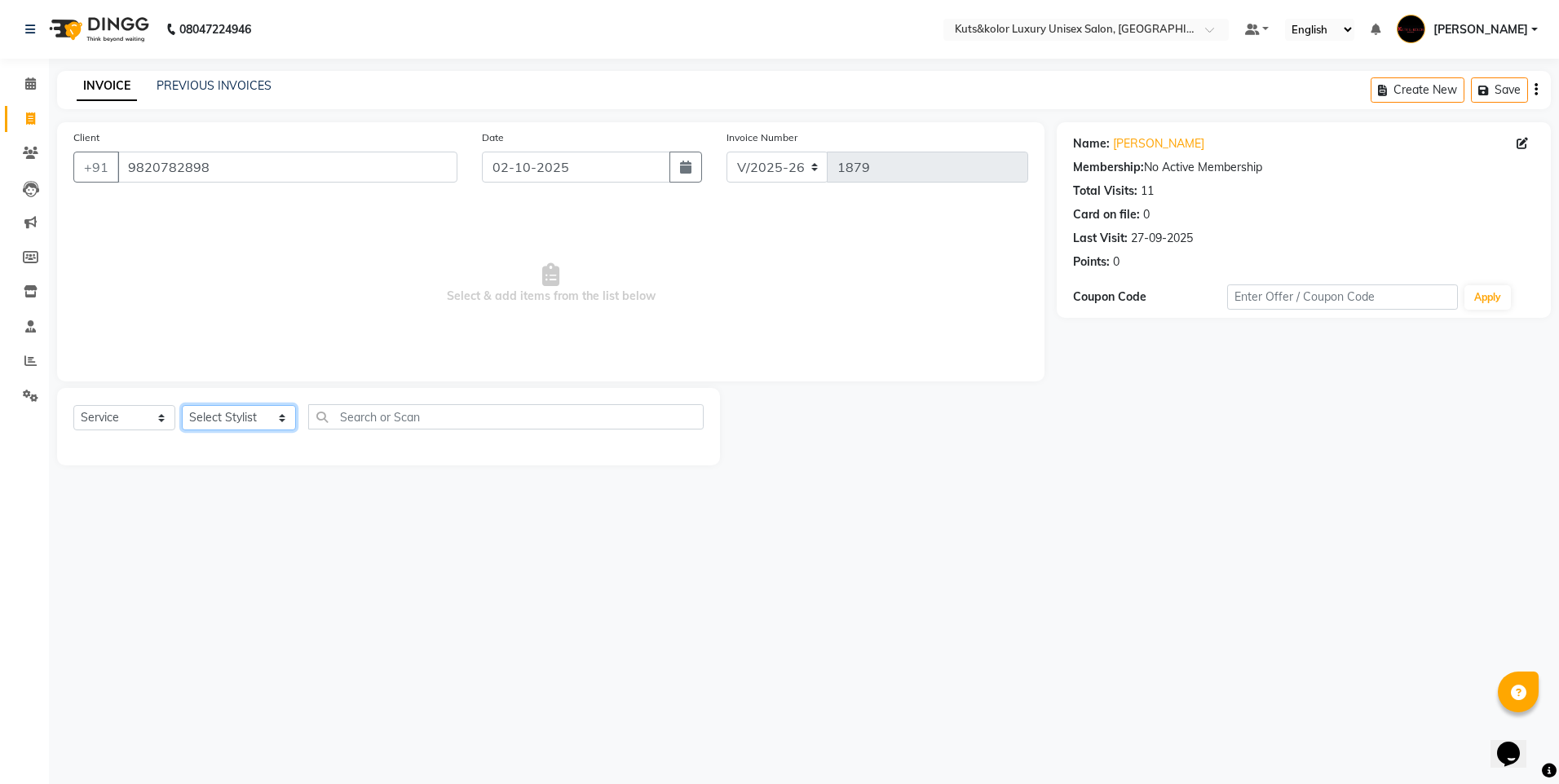
click at [266, 418] on select "Select Stylist aman [PERSON_NAME] beautiction [PERSON_NAME] Jyoti - Btn [PERSON…" at bounding box center [239, 417] width 115 height 25
select select "67688"
click at [182, 405] on select "Select Stylist aman [PERSON_NAME] beautiction [PERSON_NAME] Jyoti - Btn [PERSON…" at bounding box center [239, 417] width 115 height 25
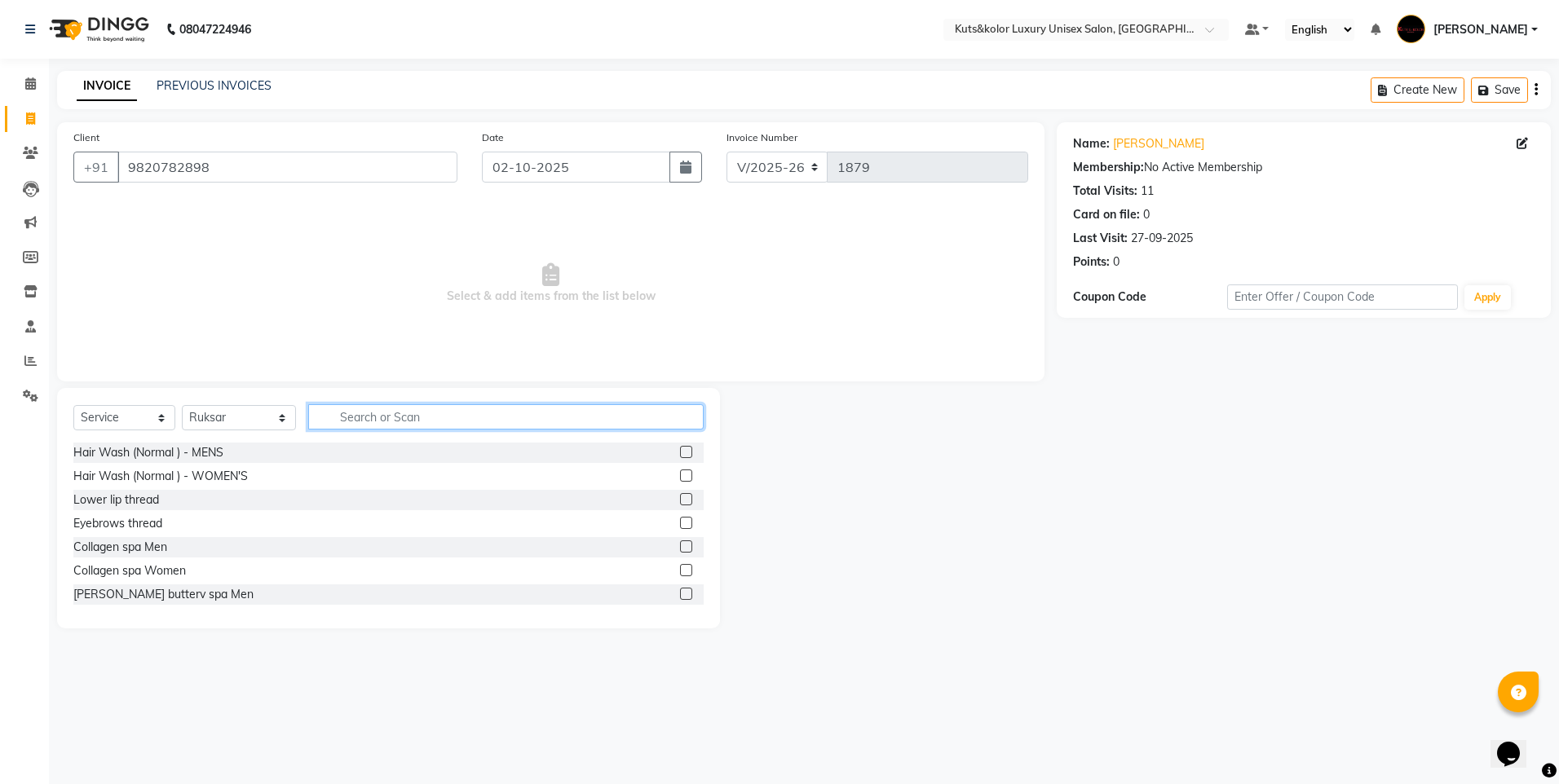
click at [339, 411] on input "text" at bounding box center [506, 416] width 396 height 25
click at [680, 592] on label at bounding box center [686, 594] width 12 height 12
click at [680, 592] on input "checkbox" at bounding box center [685, 594] width 10 height 10
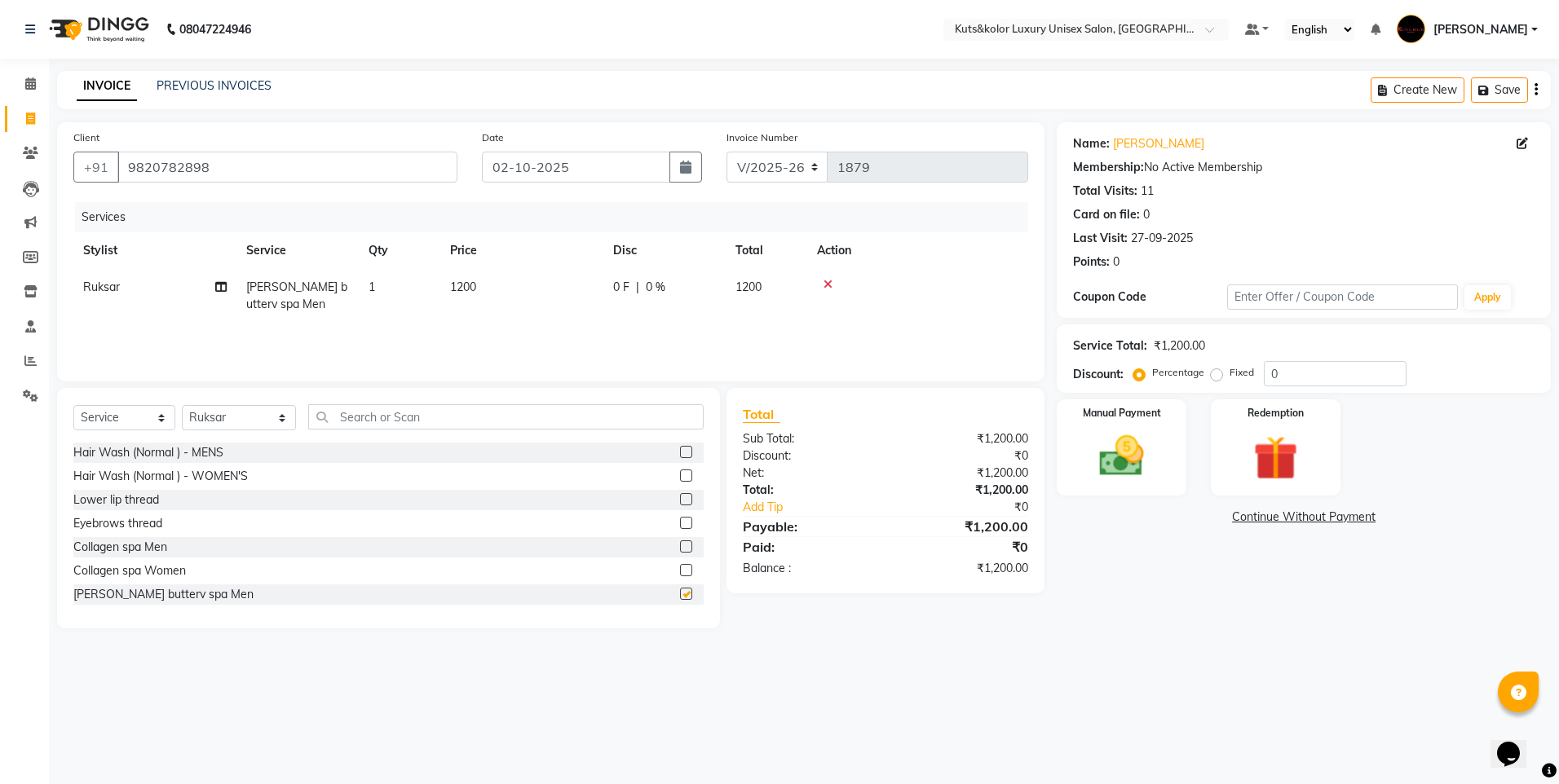
checkbox input "false"
click at [680, 474] on label at bounding box center [686, 475] width 12 height 12
click at [680, 474] on input "checkbox" at bounding box center [685, 476] width 10 height 10
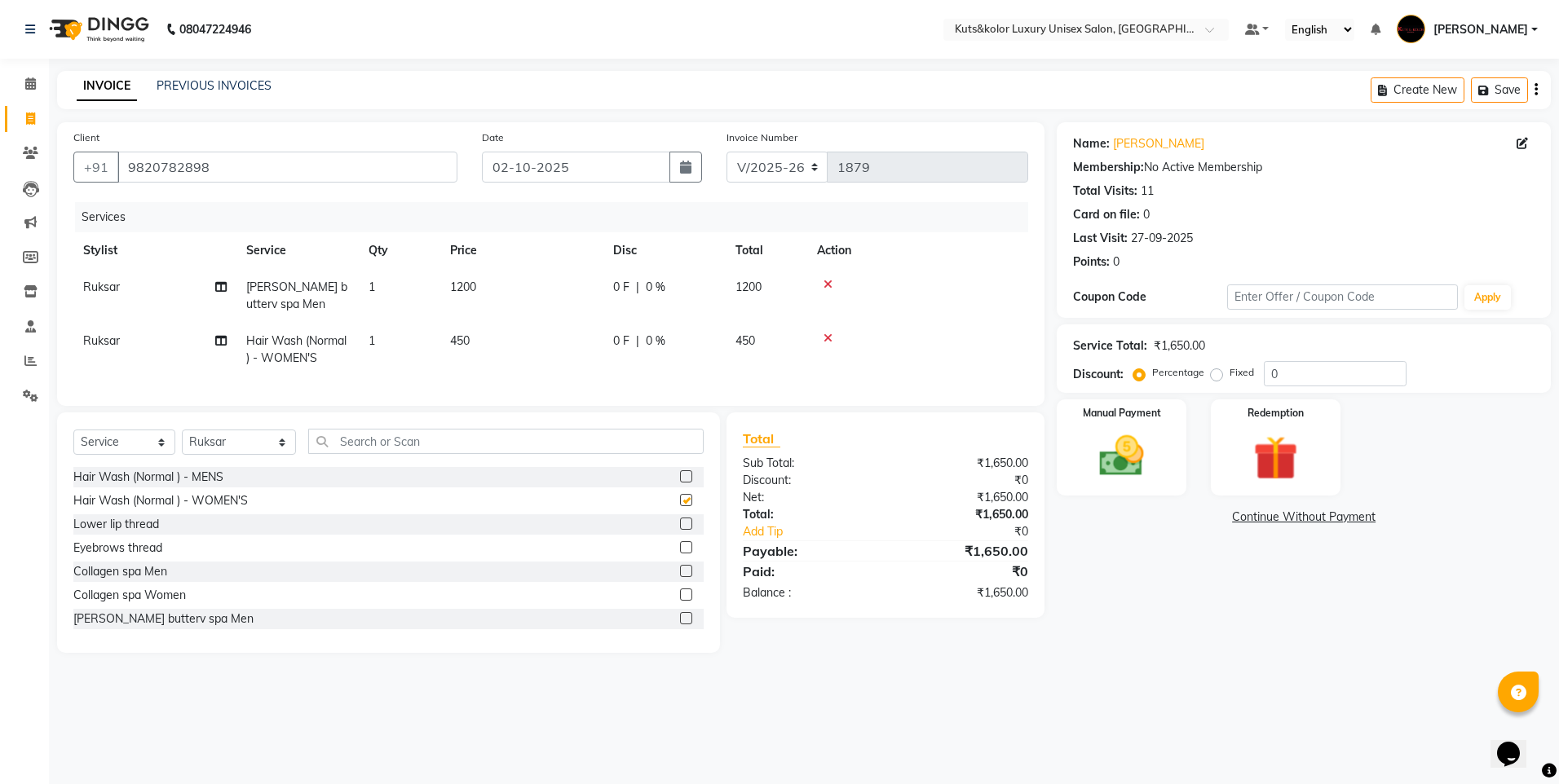
checkbox input "false"
click at [831, 288] on icon at bounding box center [828, 284] width 9 height 11
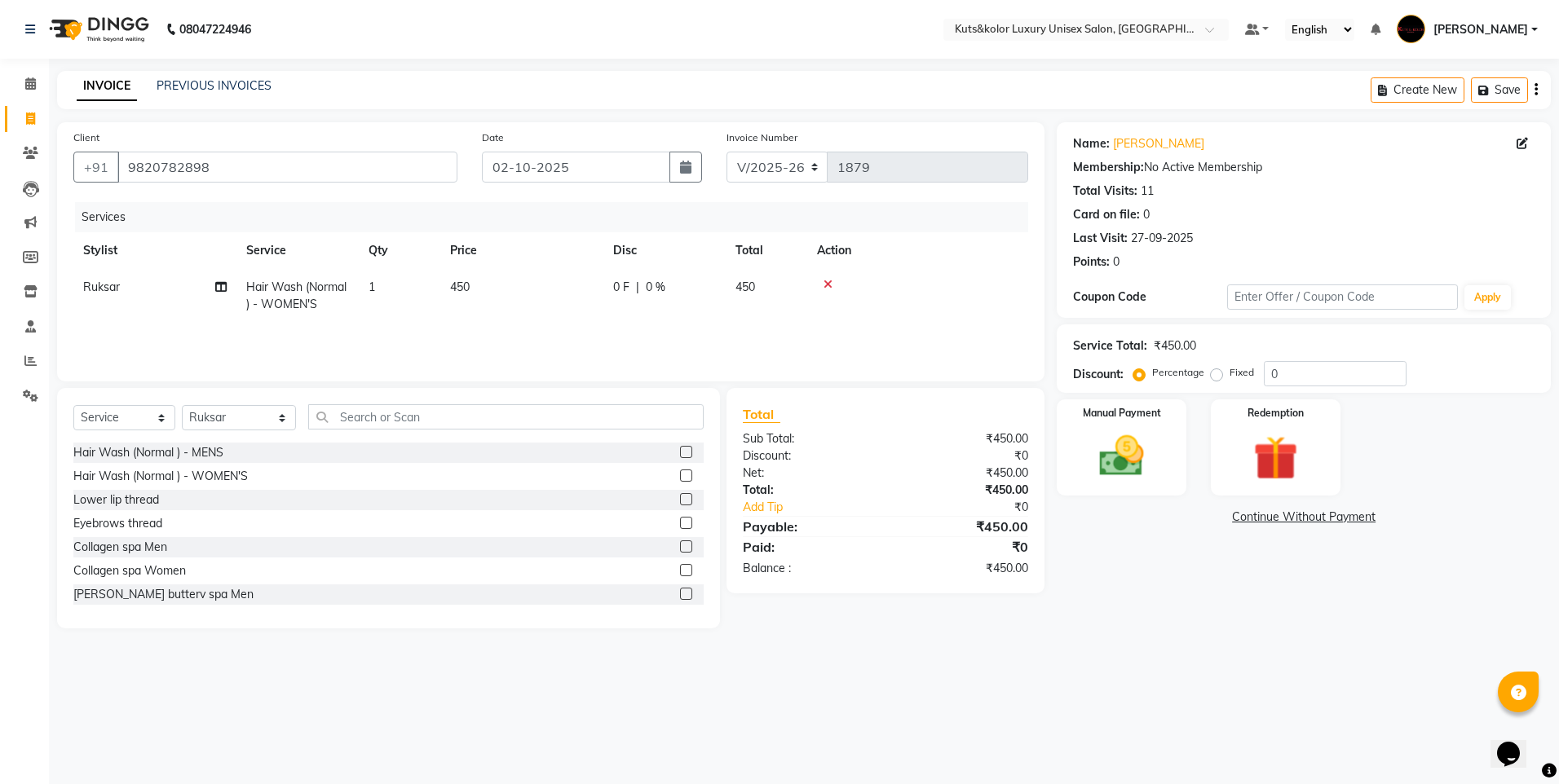
click at [461, 400] on div "Select Service Product Membership Package Voucher Prepaid Gift Card Select Styl…" at bounding box center [389, 507] width 663 height 240
click at [443, 421] on input "text" at bounding box center [506, 416] width 396 height 25
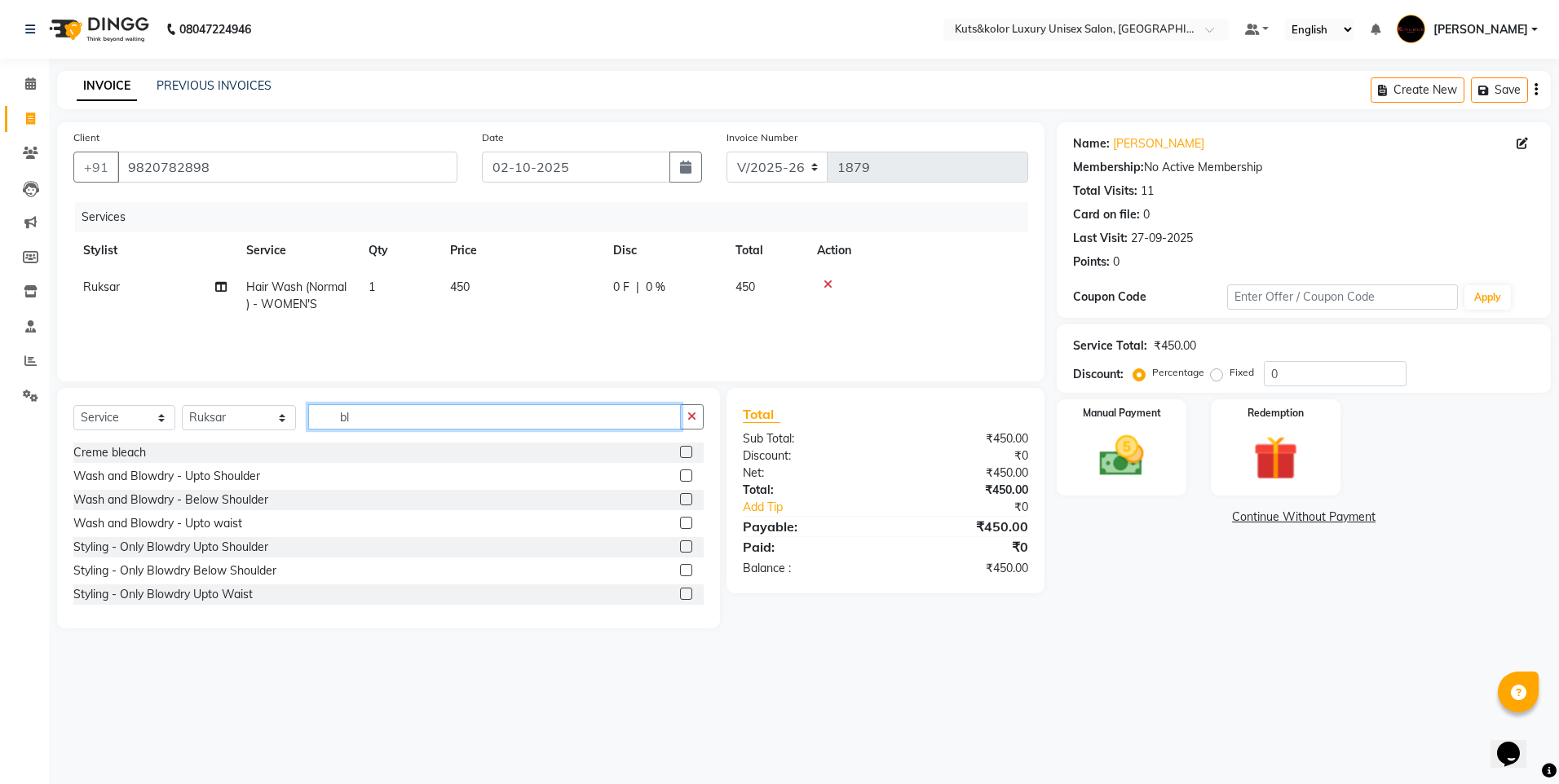
type input "bl"
click at [680, 503] on label at bounding box center [686, 500] width 12 height 12
click at [680, 503] on input "checkbox" at bounding box center [685, 500] width 10 height 10
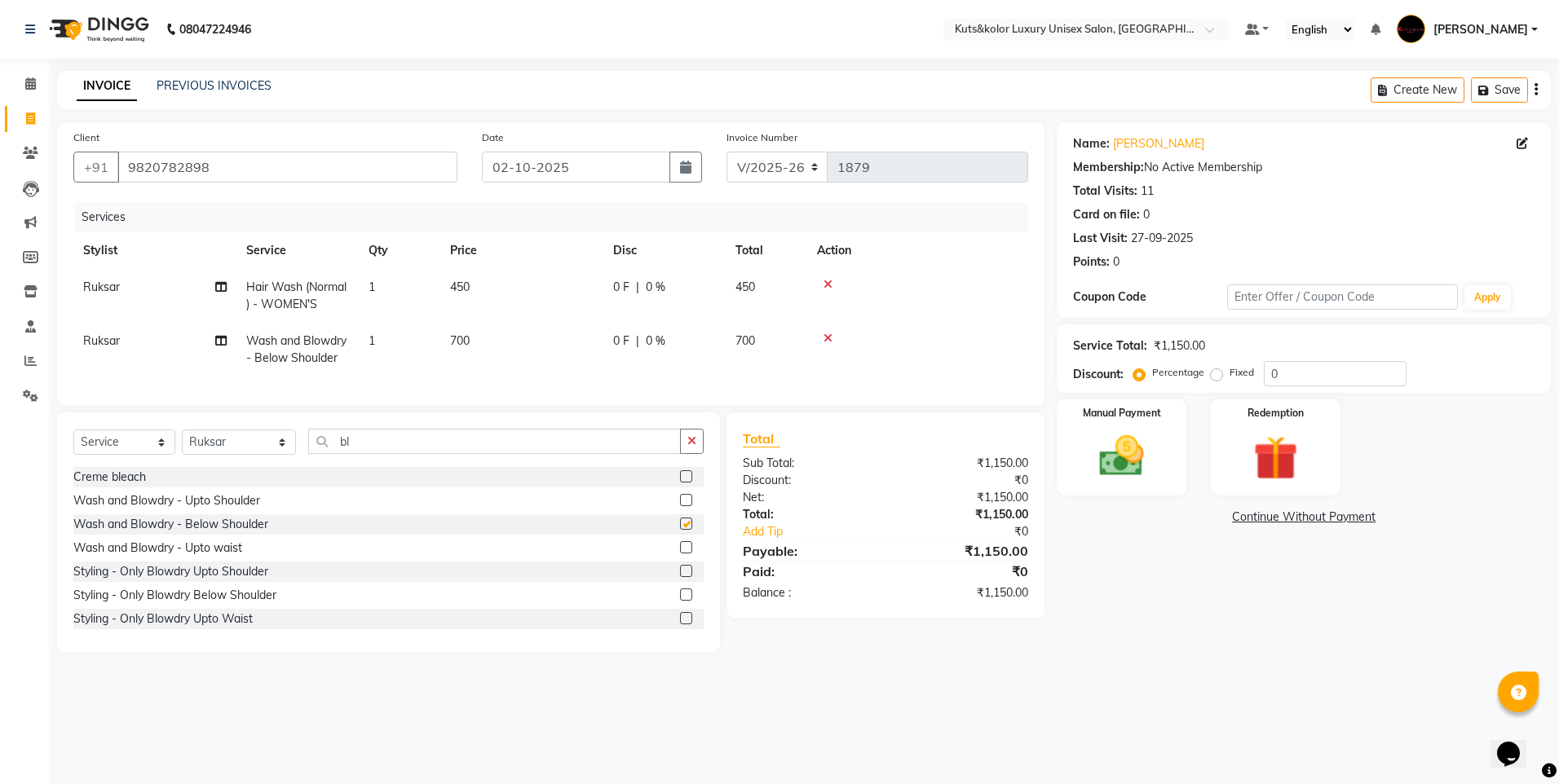
checkbox input "false"
click at [821, 285] on div at bounding box center [918, 284] width 201 height 11
click at [680, 601] on label at bounding box center [686, 595] width 12 height 12
click at [680, 601] on input "checkbox" at bounding box center [685, 595] width 10 height 10
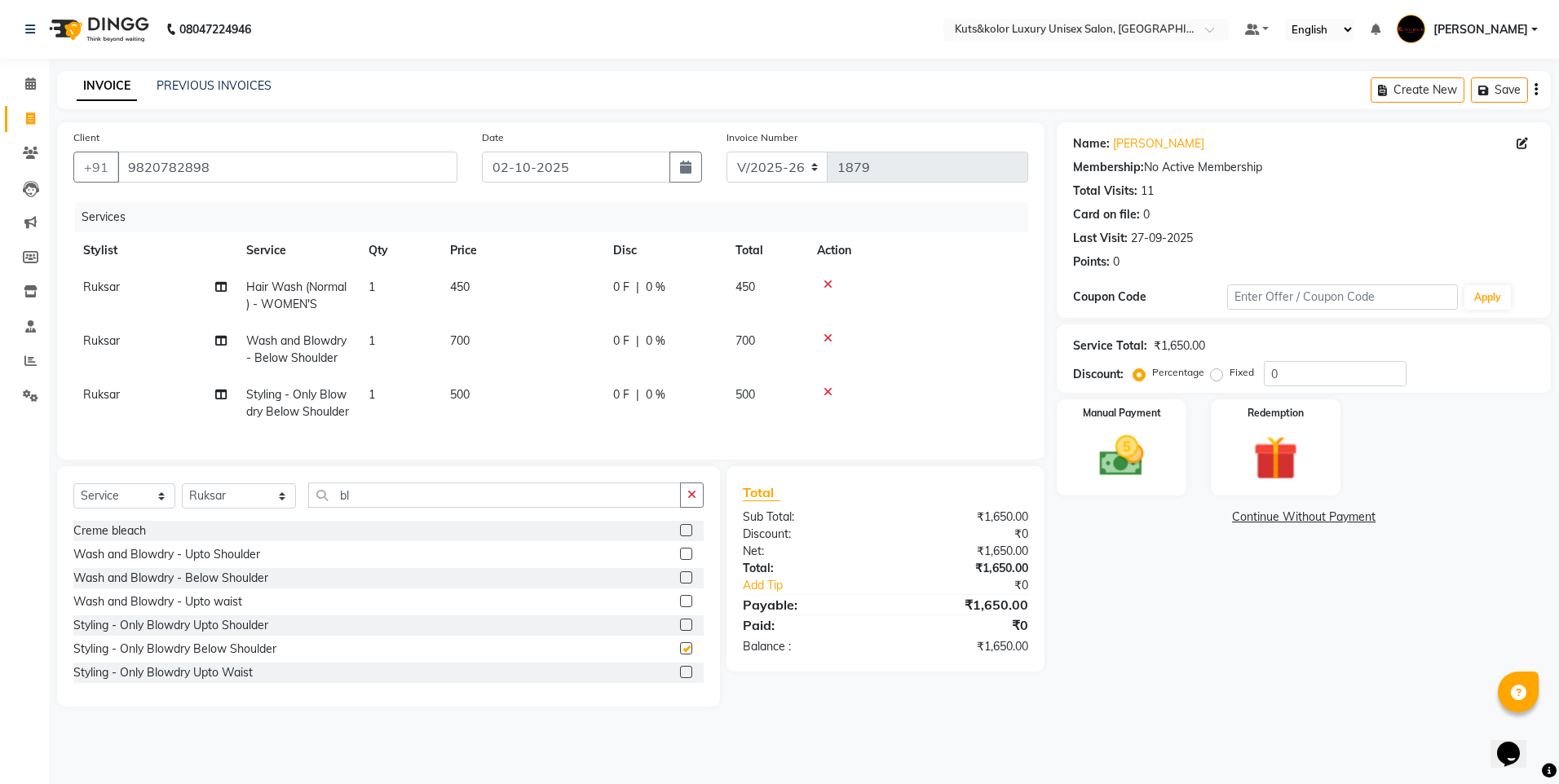
checkbox input "false"
click at [830, 287] on icon at bounding box center [828, 284] width 9 height 11
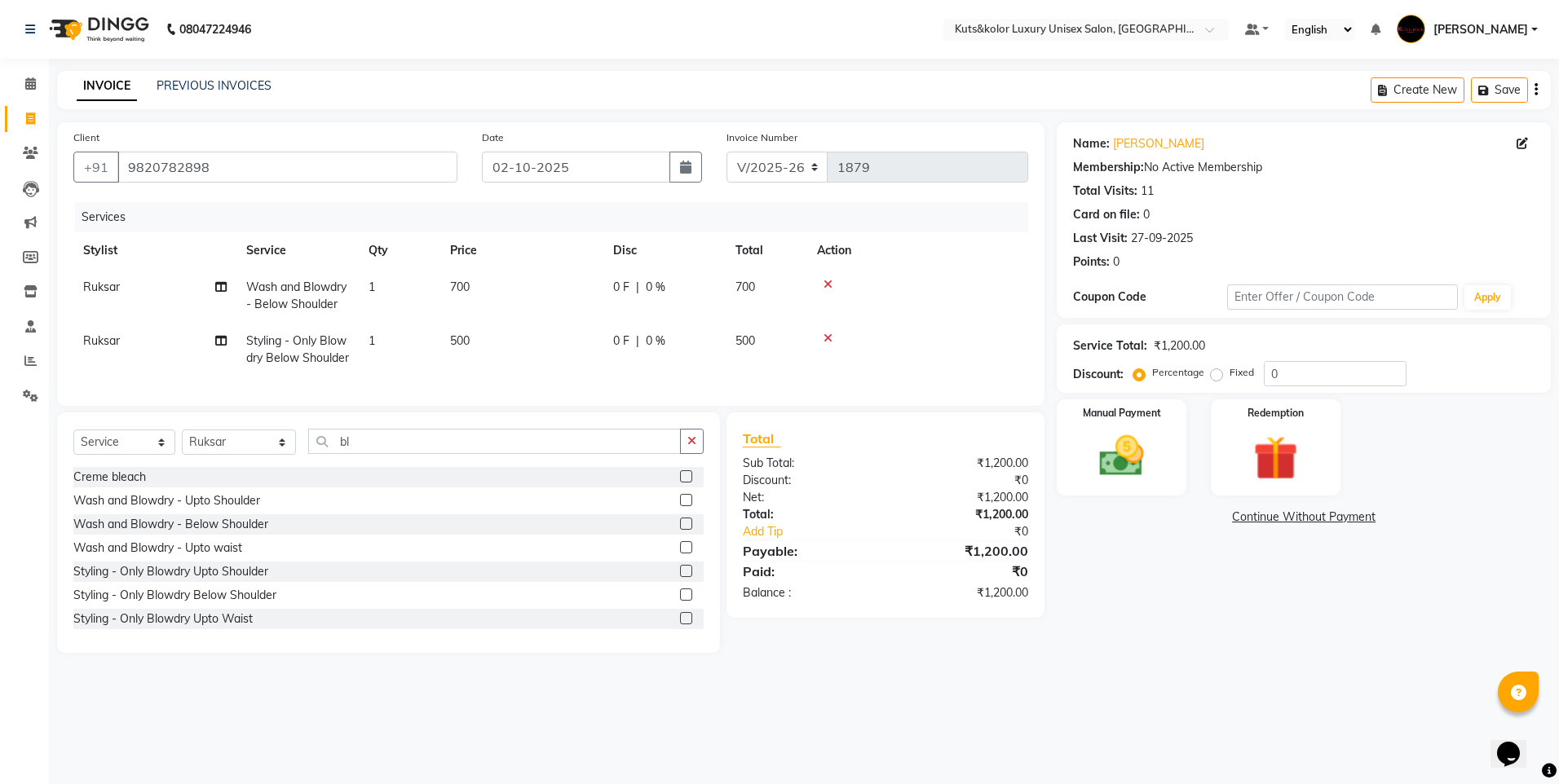
click at [833, 336] on div at bounding box center [918, 337] width 201 height 11
click at [822, 336] on div at bounding box center [918, 337] width 201 height 11
click at [832, 342] on div at bounding box center [918, 337] width 201 height 11
click at [824, 336] on icon at bounding box center [828, 337] width 9 height 11
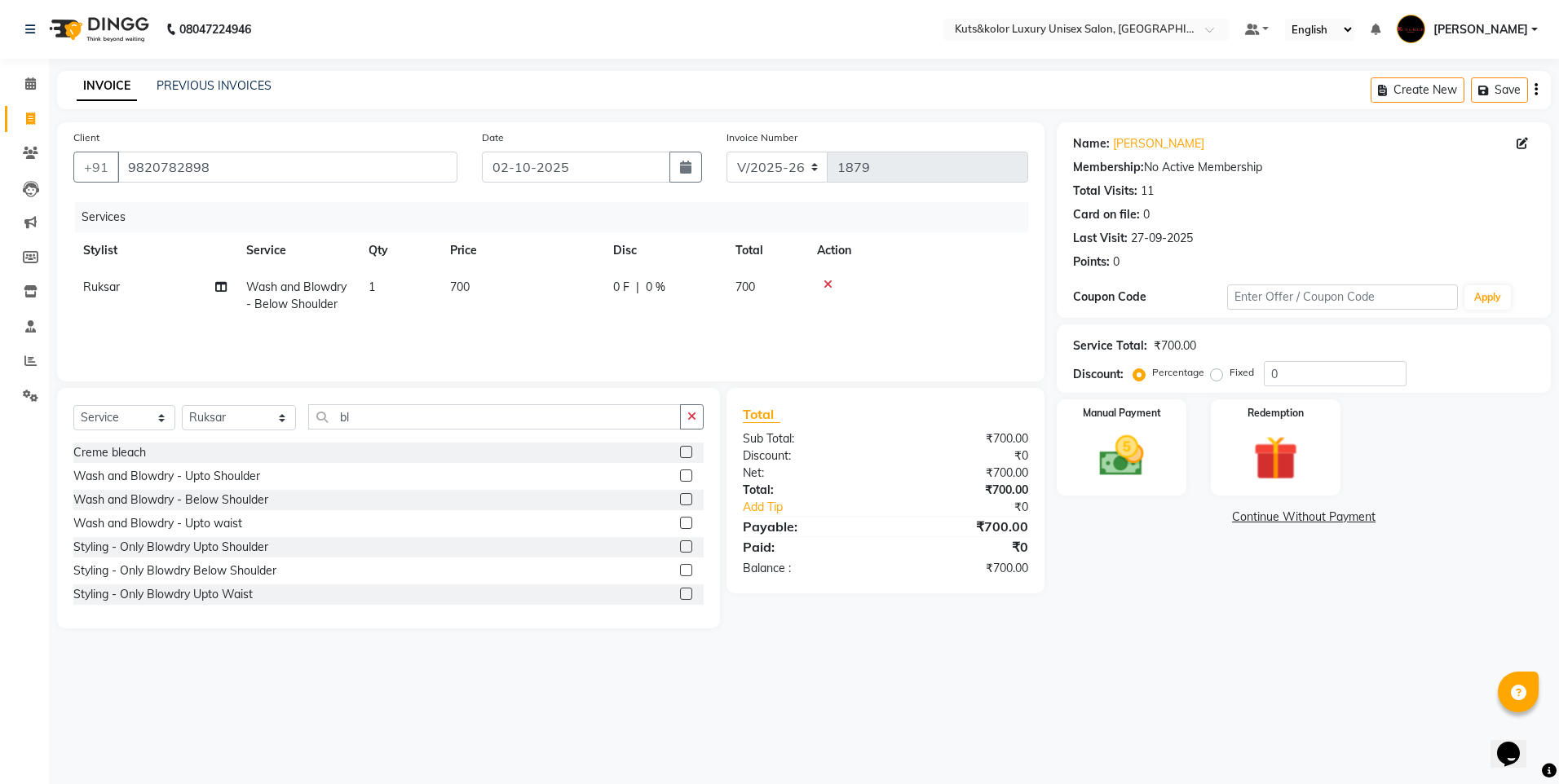
click at [499, 289] on td "700" at bounding box center [521, 296] width 163 height 54
select select "67688"
click at [576, 286] on input "700" at bounding box center [598, 291] width 143 height 25
type input "7"
type input "850"
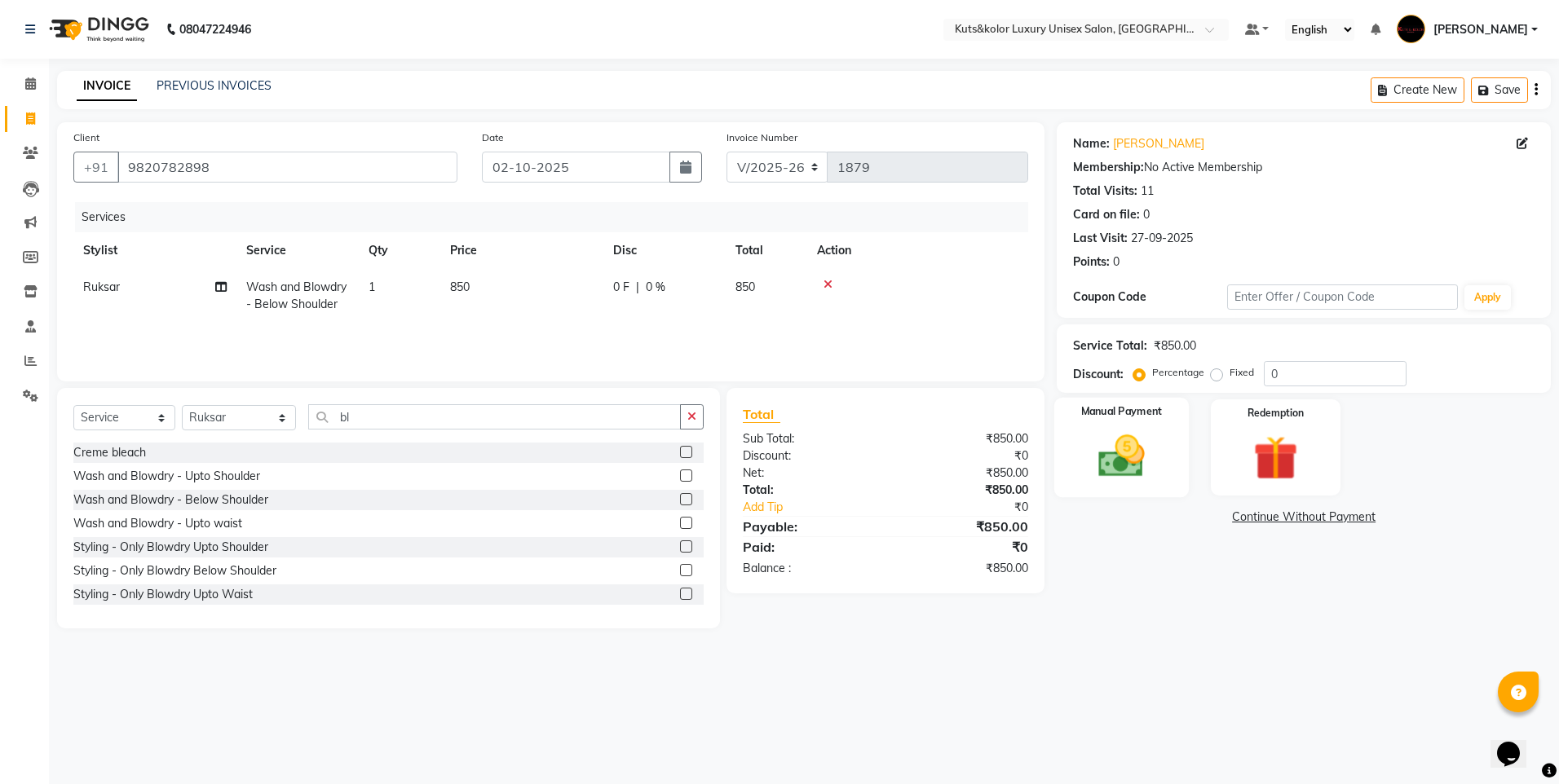
click at [1157, 468] on img at bounding box center [1121, 456] width 75 height 54
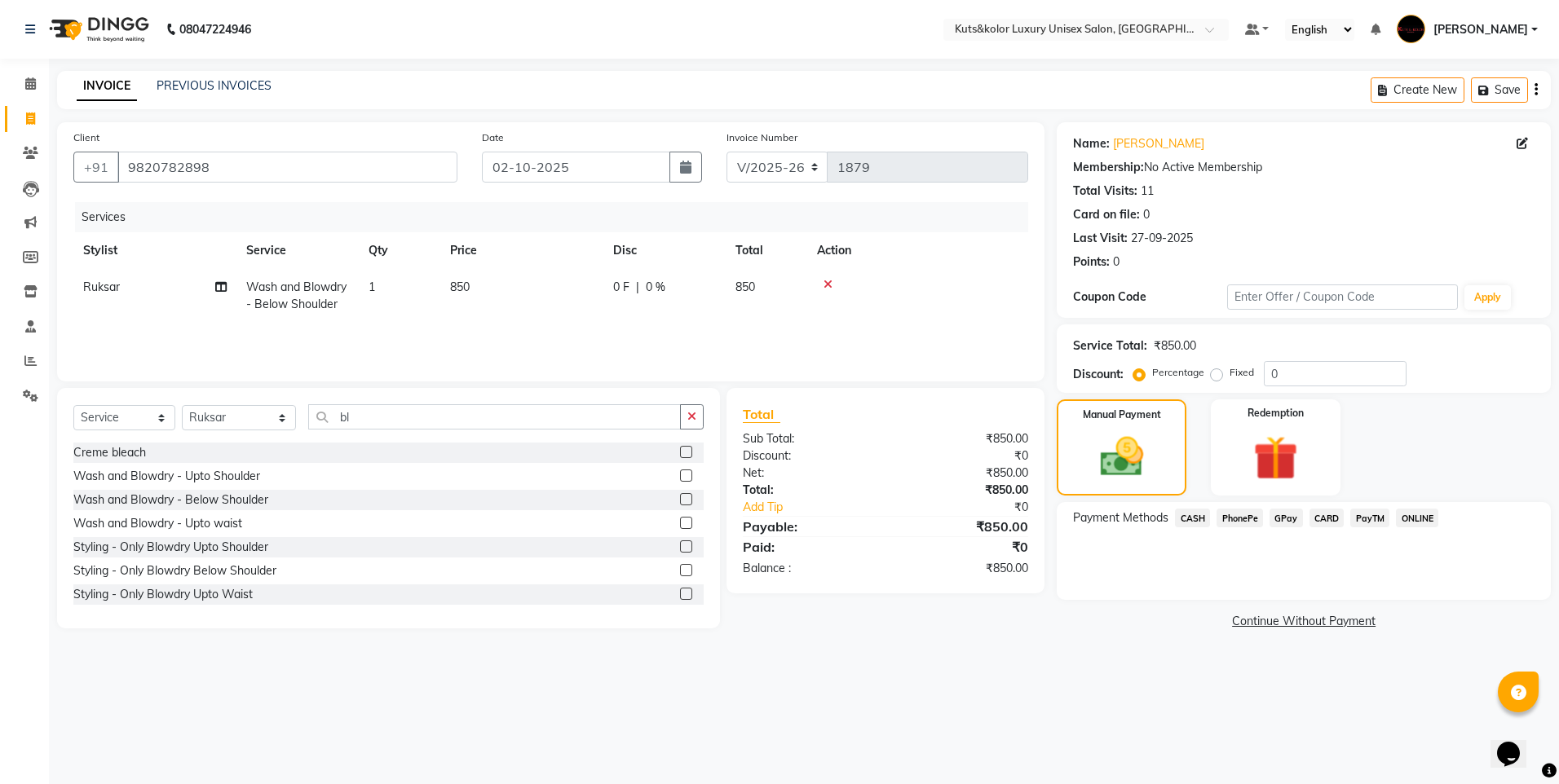
click at [1287, 515] on span "GPay" at bounding box center [1286, 518] width 34 height 19
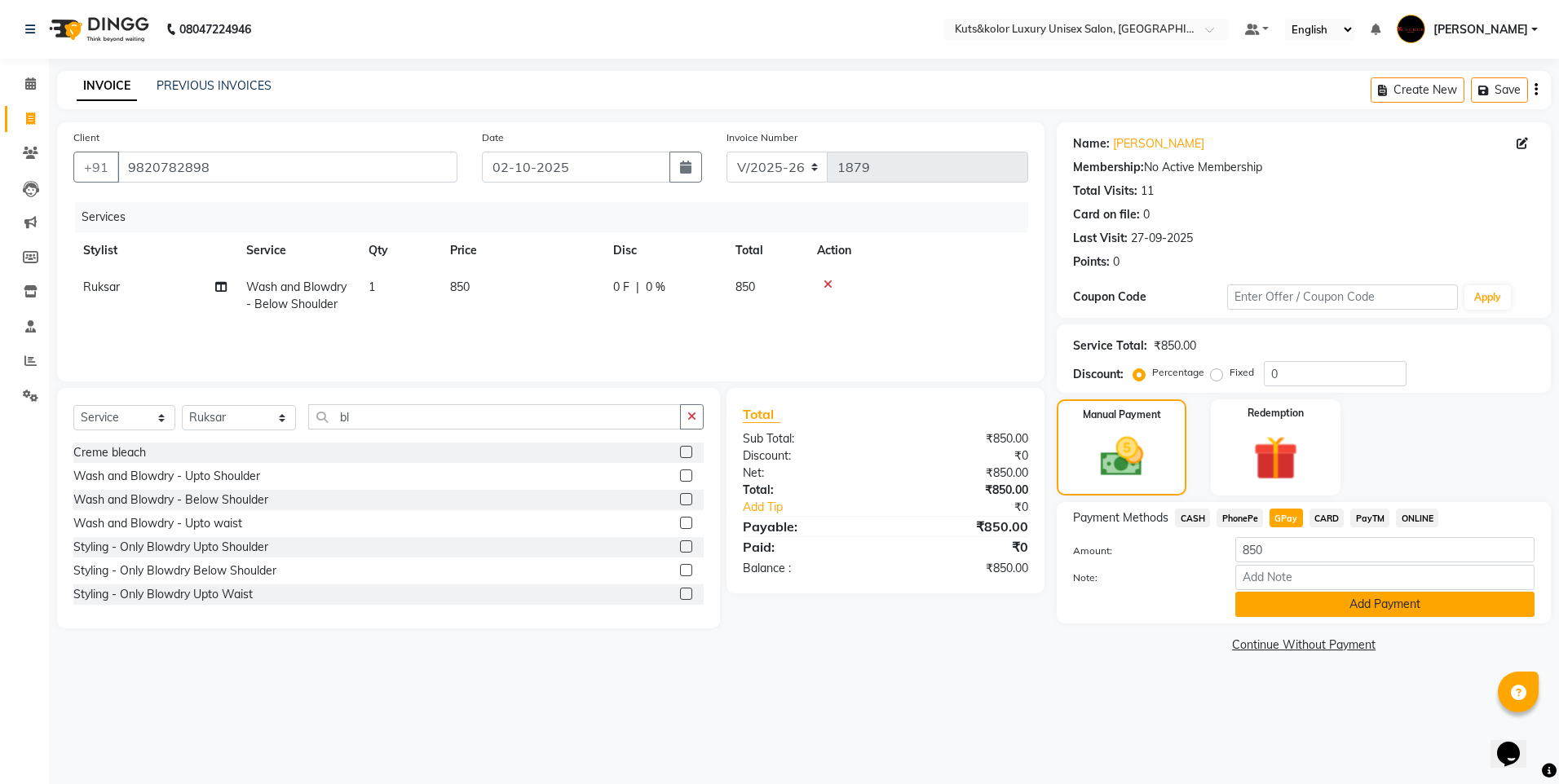
click at [1282, 604] on button "Add Payment" at bounding box center [1385, 604] width 299 height 25
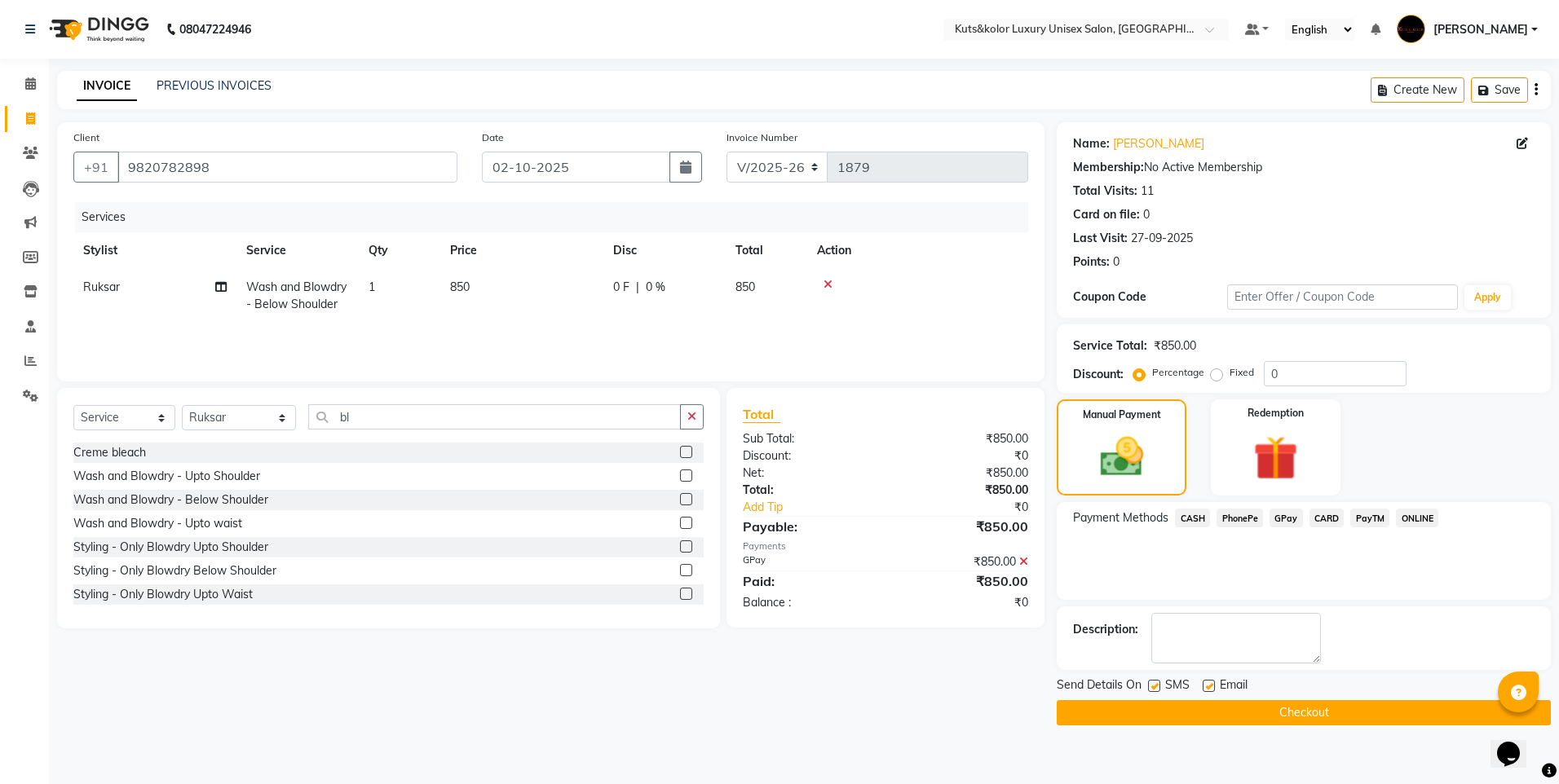
click at [1153, 679] on div "SMS" at bounding box center [1175, 686] width 55 height 20
click at [1154, 683] on label at bounding box center [1154, 686] width 12 height 12
click at [1154, 683] on input "checkbox" at bounding box center [1153, 687] width 10 height 10
checkbox input "false"
click at [1155, 706] on button "Checkout" at bounding box center [1303, 712] width 494 height 25
